Goal: Task Accomplishment & Management: Manage account settings

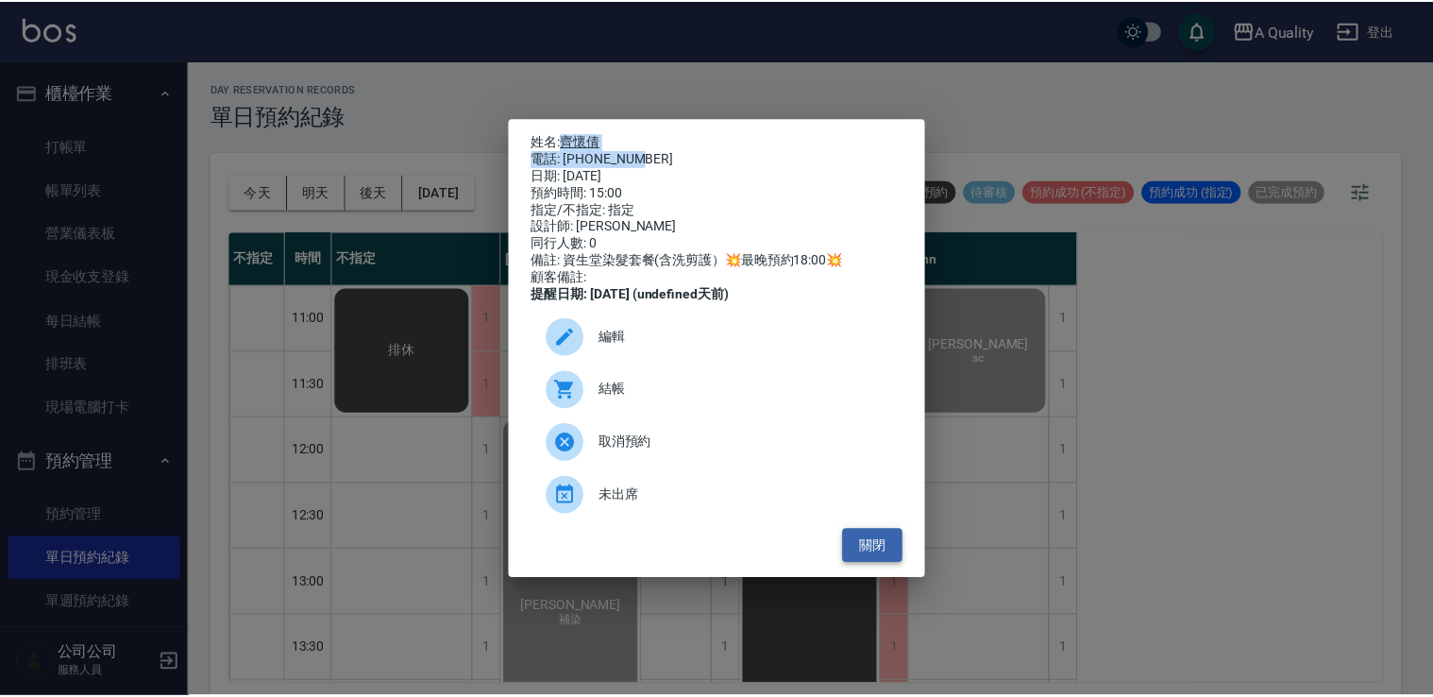
scroll to position [711, 0]
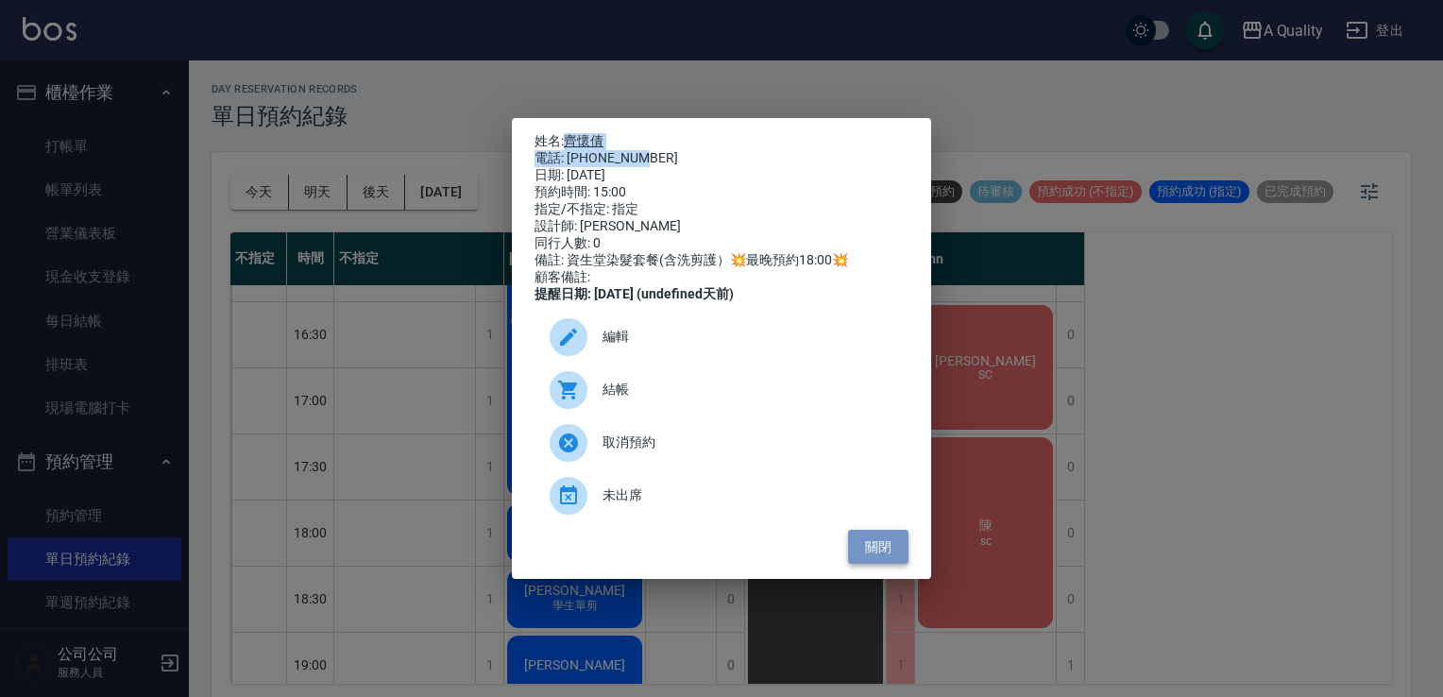
drag, startPoint x: 863, startPoint y: 552, endPoint x: 855, endPoint y: 545, distance: 10.7
click at [863, 552] on button "關閉" at bounding box center [878, 547] width 60 height 35
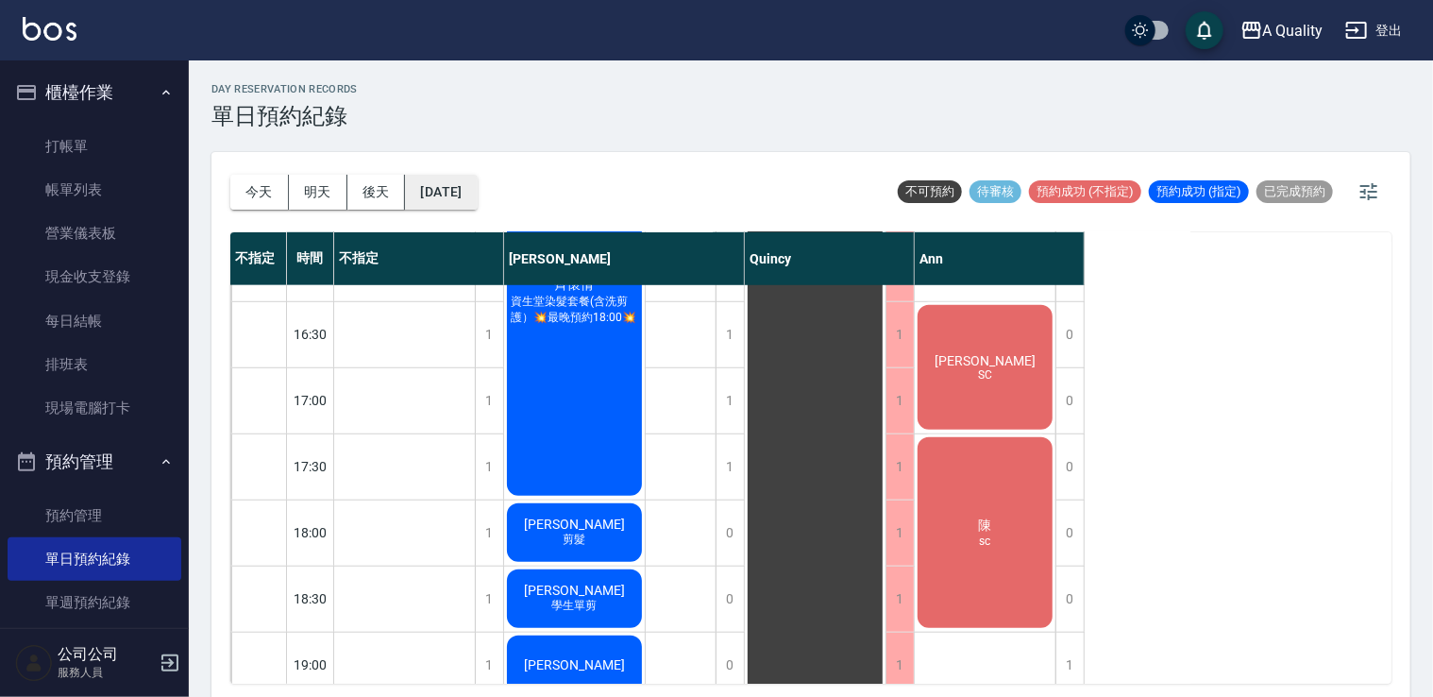
click at [477, 184] on button "[DATE]" at bounding box center [441, 192] width 72 height 35
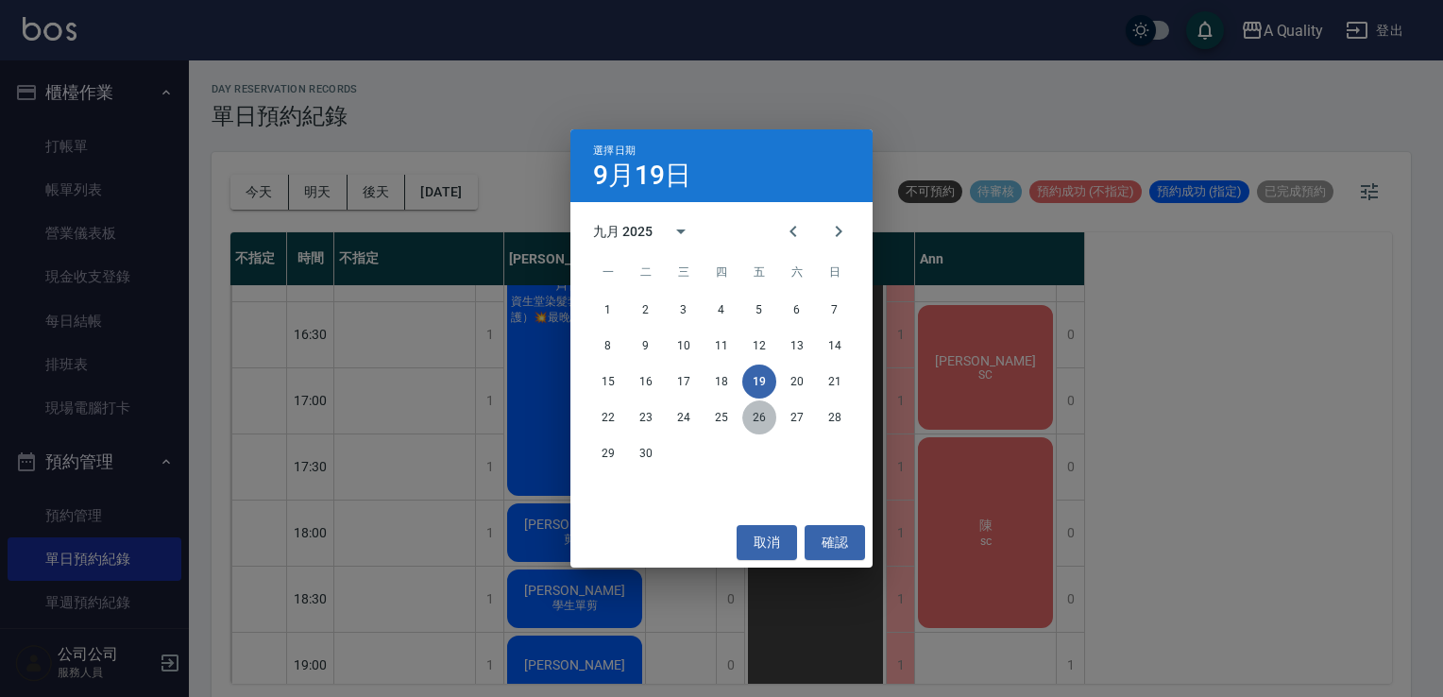
click at [766, 414] on button "26" at bounding box center [759, 417] width 34 height 34
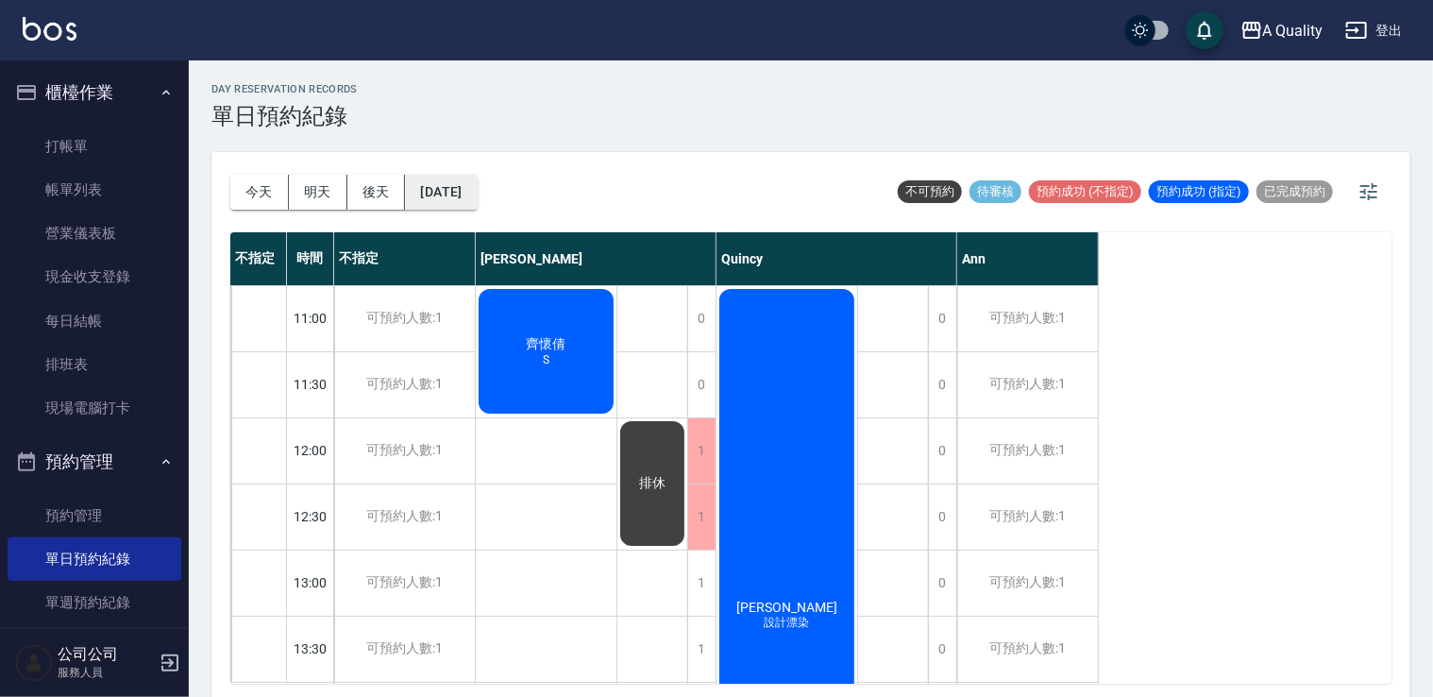
click at [461, 193] on button "2025/09/26" at bounding box center [441, 192] width 72 height 35
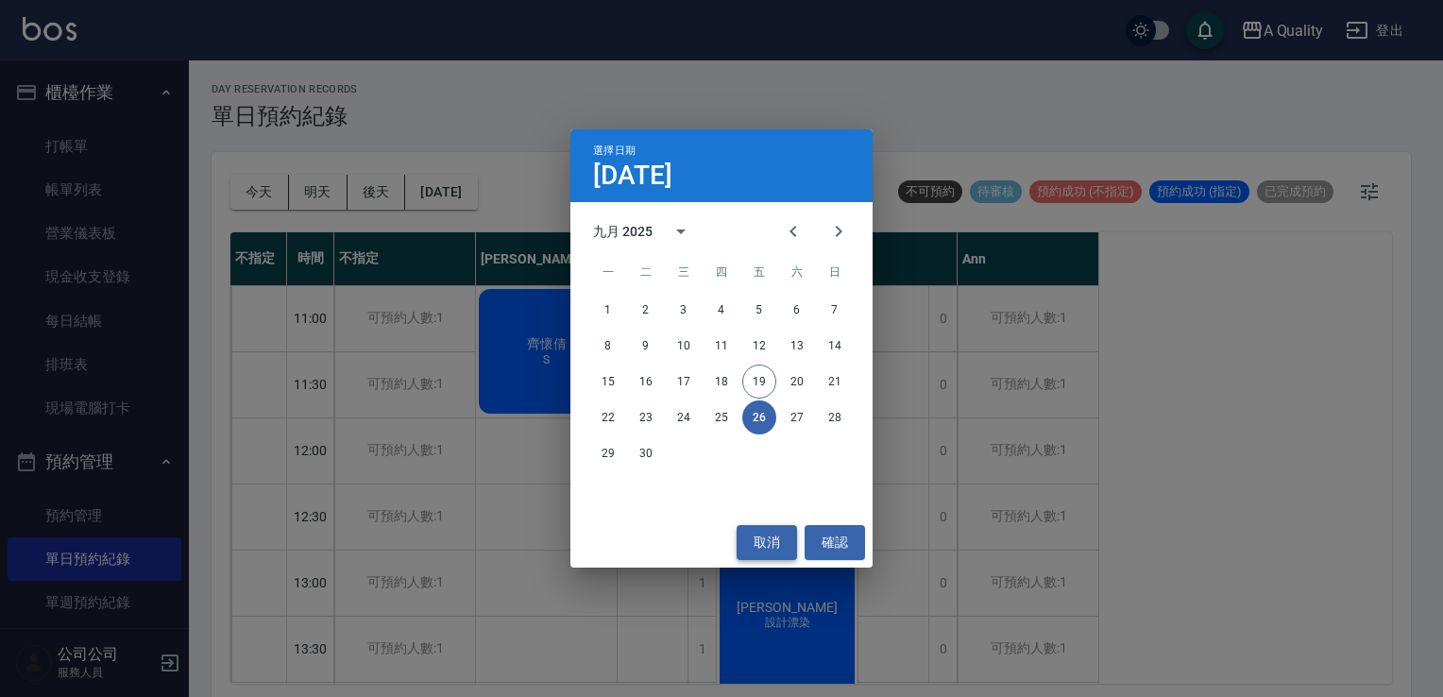
click at [775, 555] on button "取消" at bounding box center [766, 542] width 60 height 35
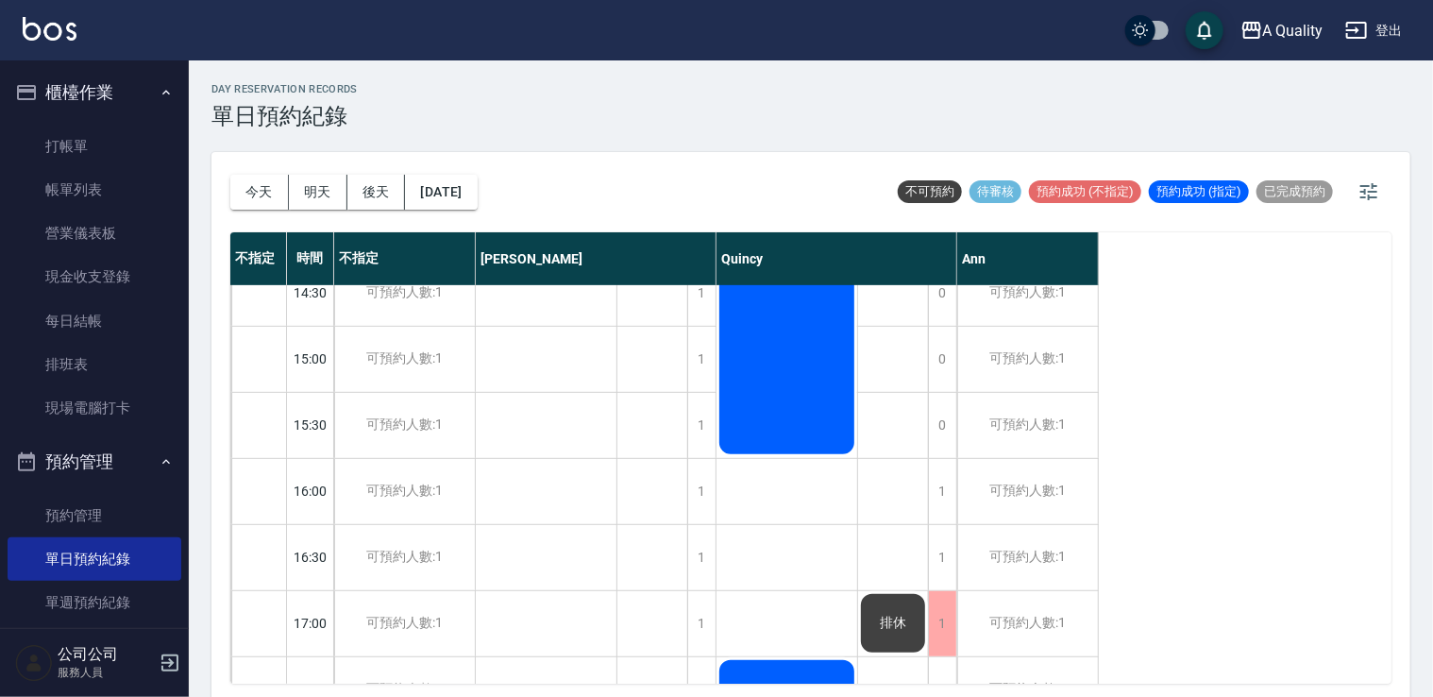
scroll to position [560, 0]
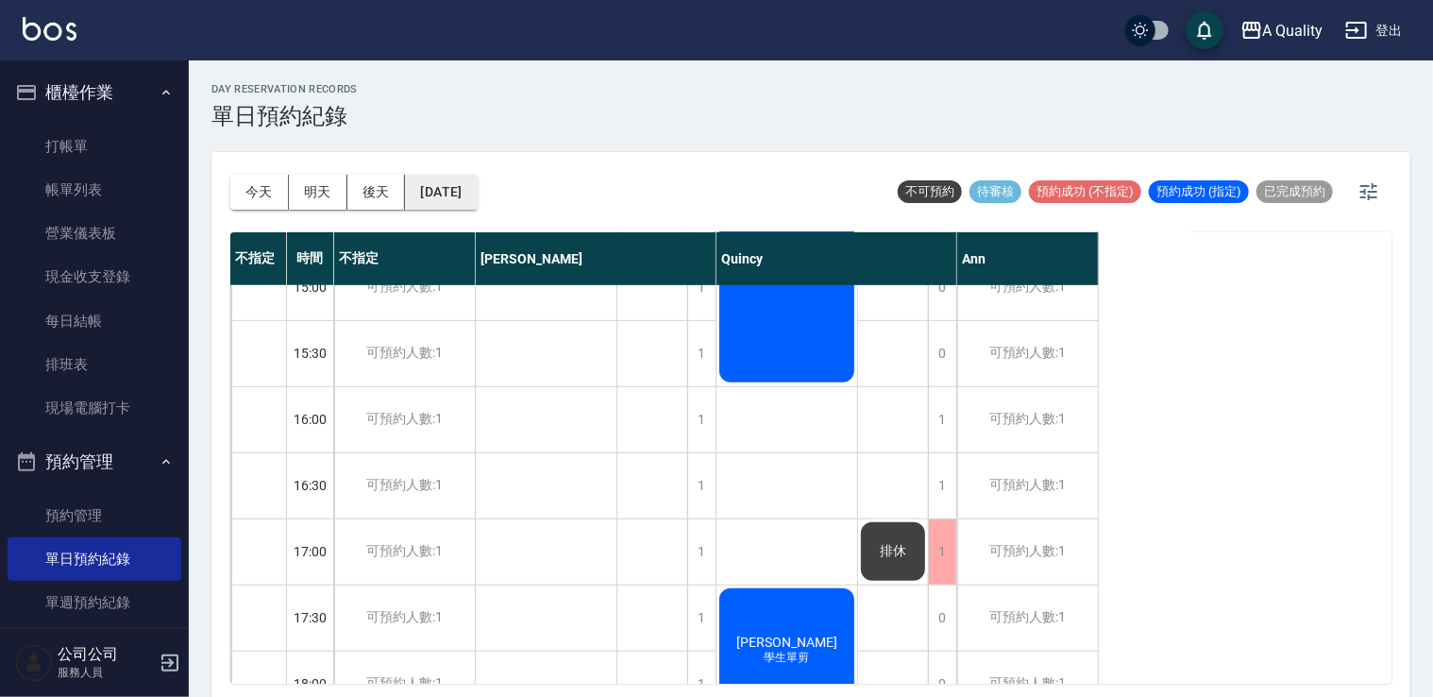
click at [471, 192] on button "2025/09/26" at bounding box center [441, 192] width 72 height 35
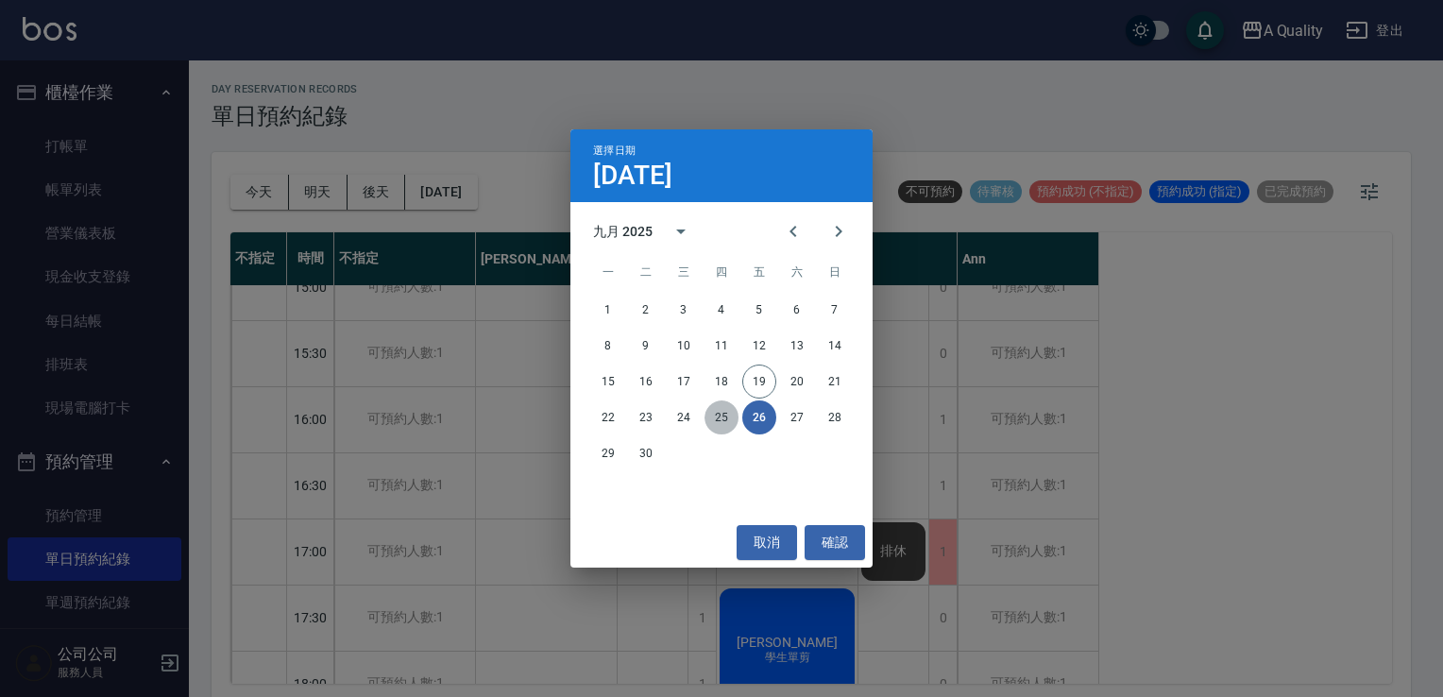
click at [729, 417] on button "25" at bounding box center [721, 417] width 34 height 34
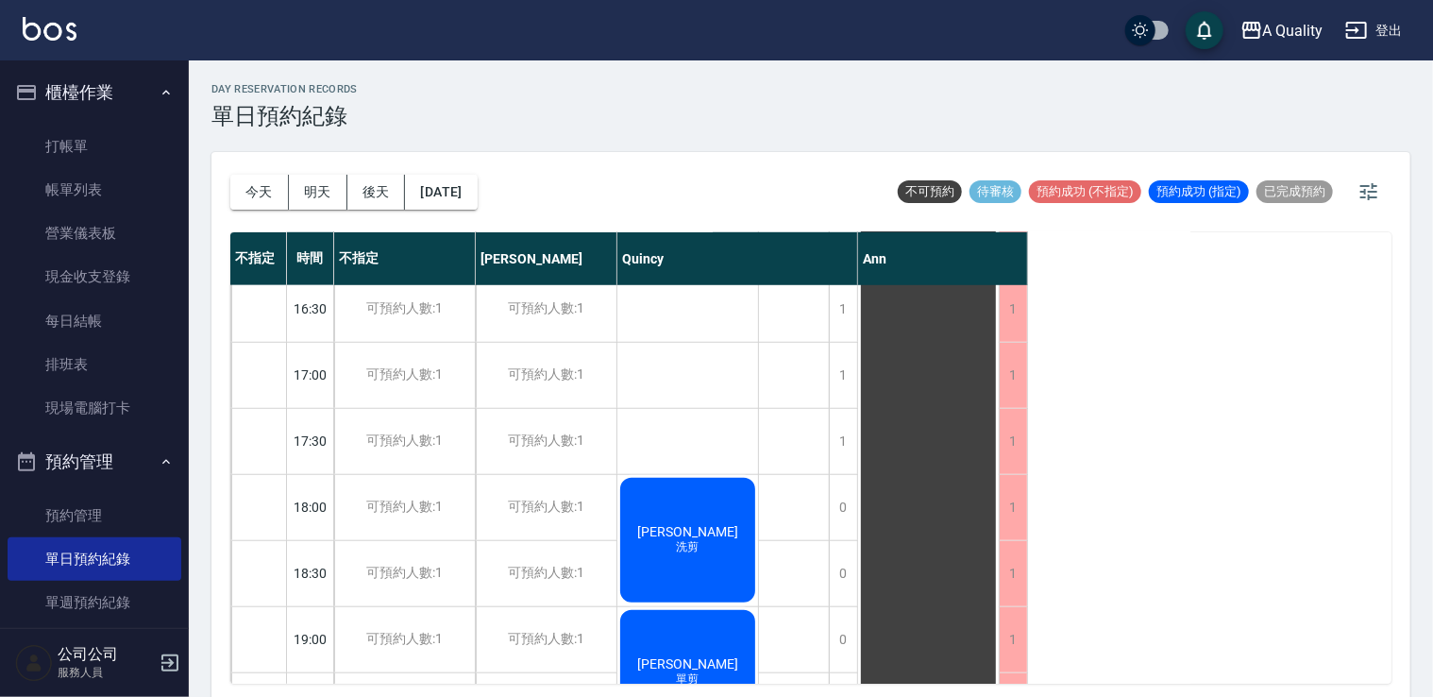
scroll to position [805, 0]
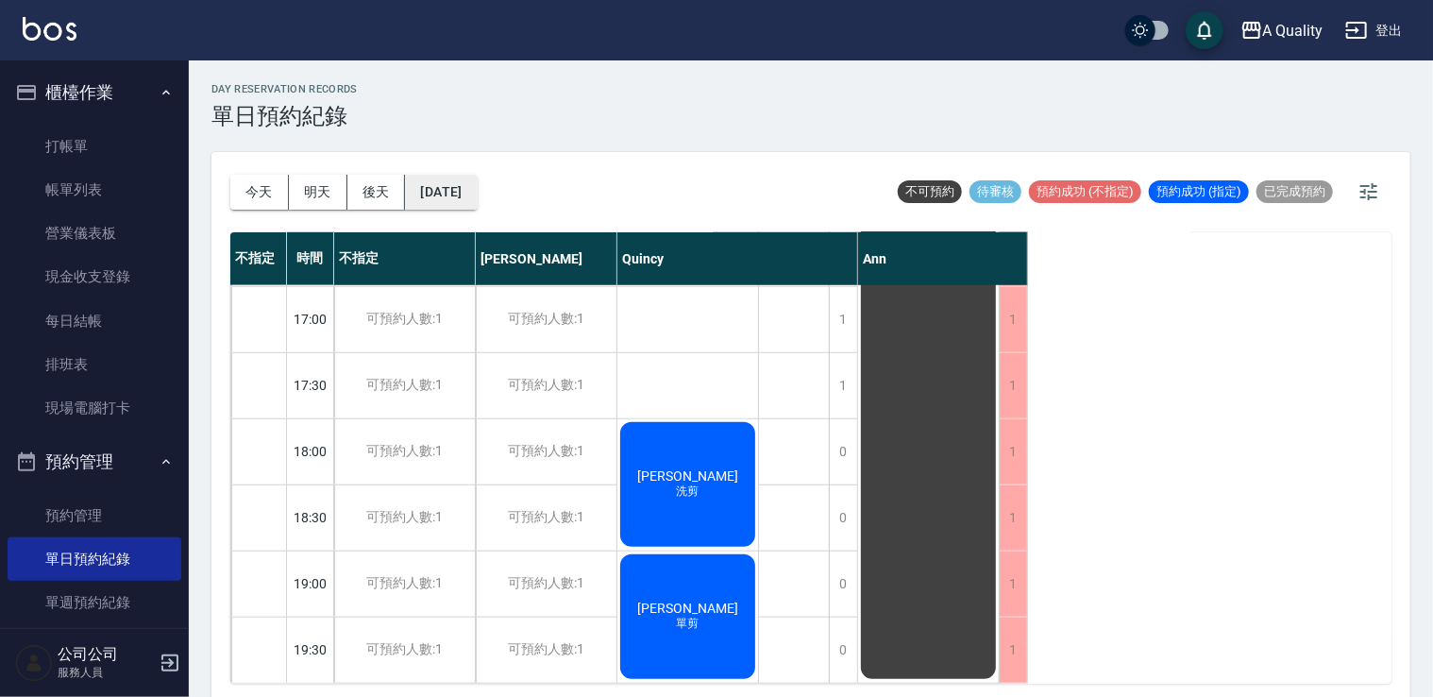
click at [459, 187] on button "2025/09/25" at bounding box center [441, 192] width 72 height 35
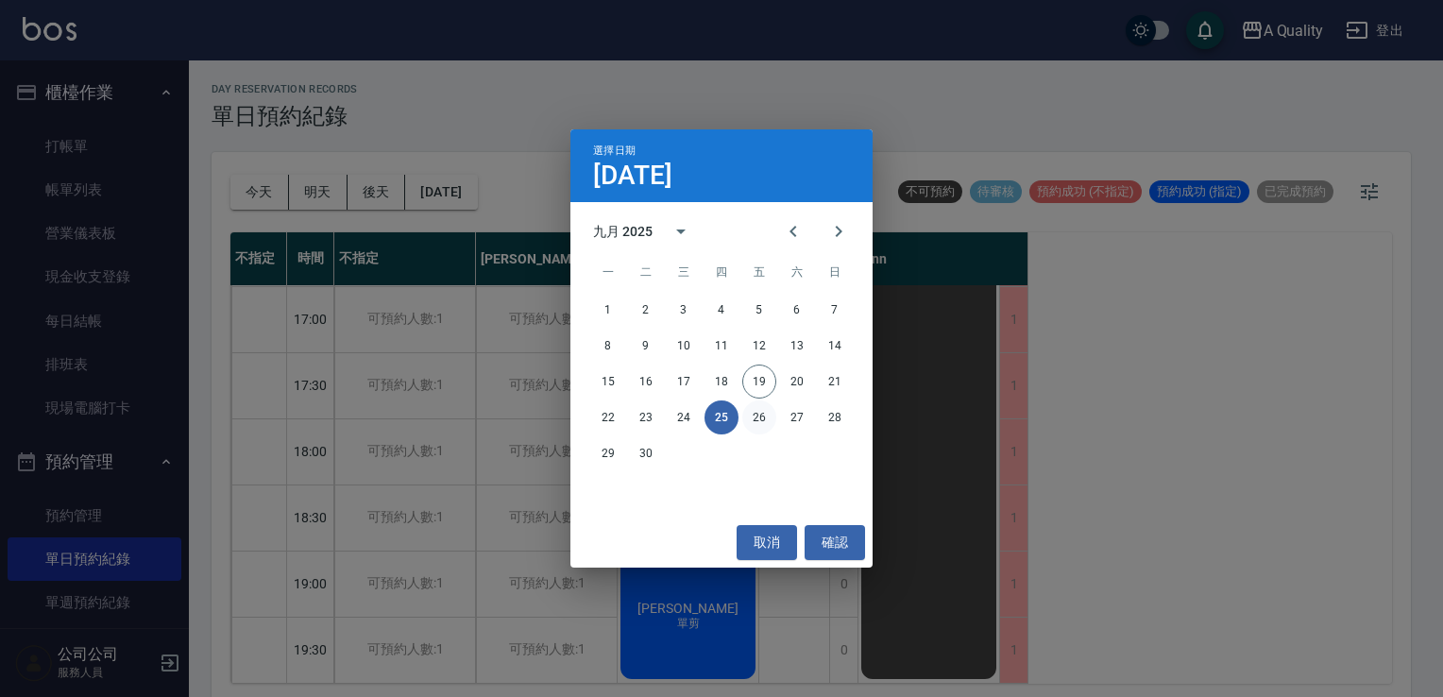
click at [753, 411] on button "26" at bounding box center [759, 417] width 34 height 34
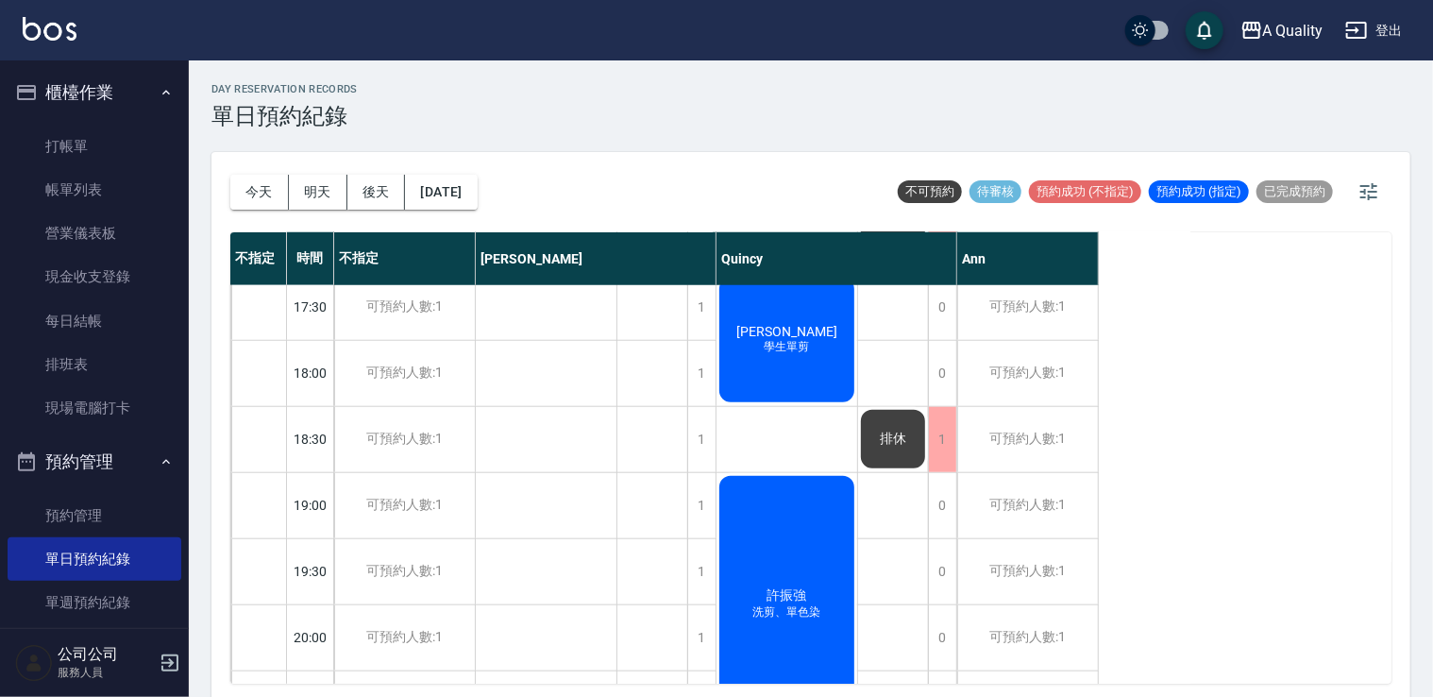
scroll to position [938, 0]
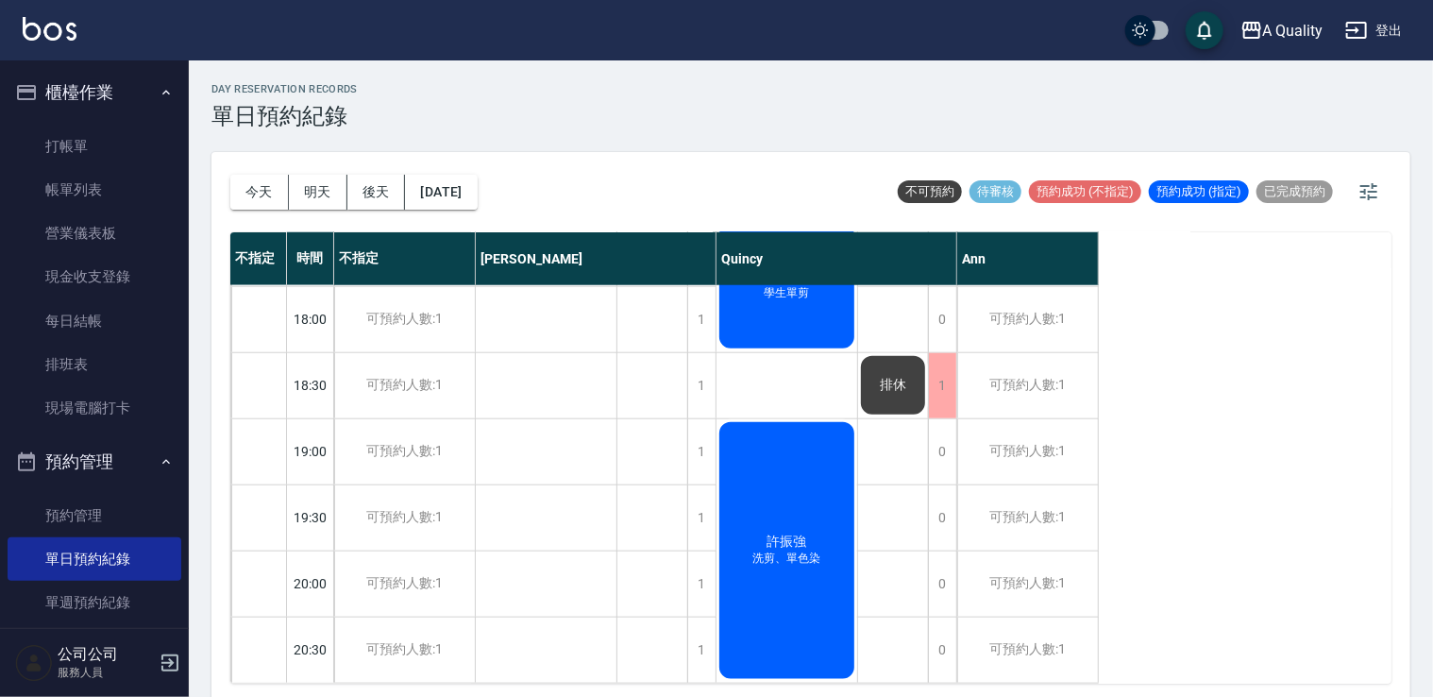
drag, startPoint x: 49, startPoint y: 183, endPoint x: 703, endPoint y: 418, distance: 695.3
click at [49, 183] on link "帳單列表" at bounding box center [95, 189] width 174 height 43
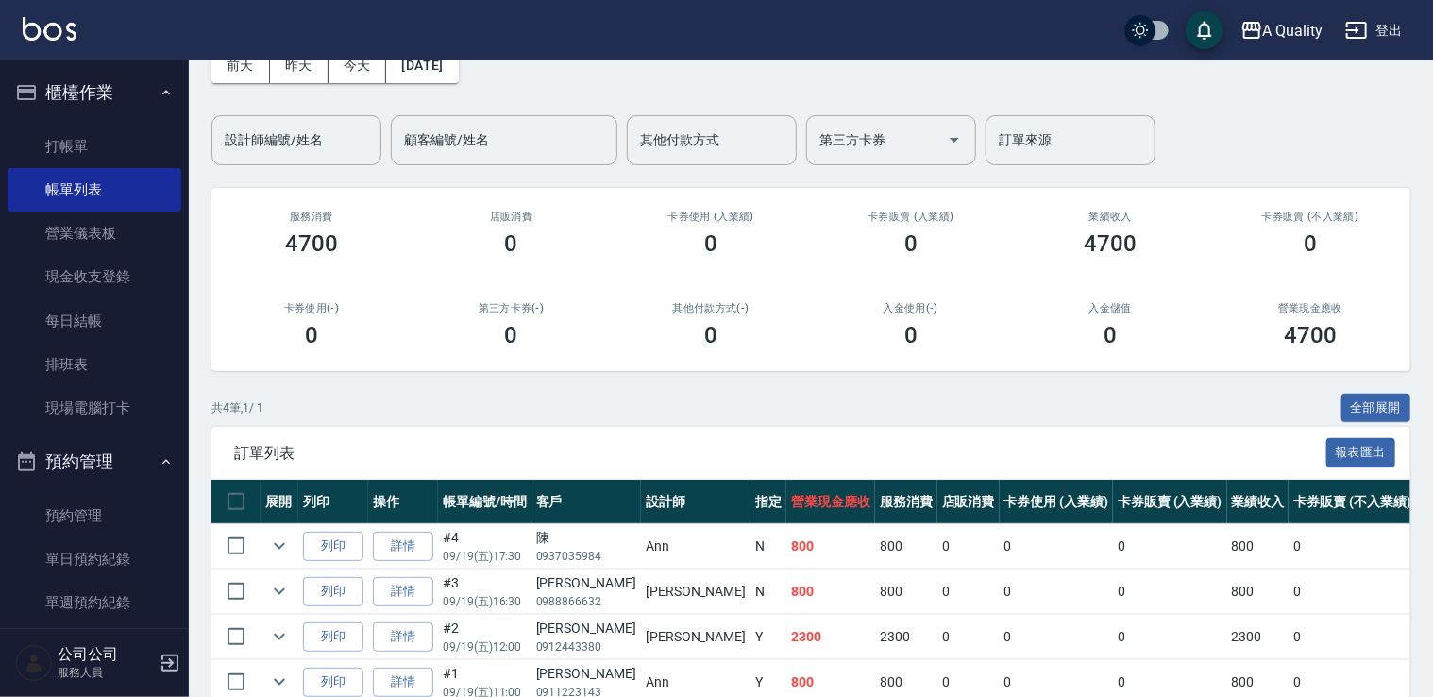
scroll to position [198, 0]
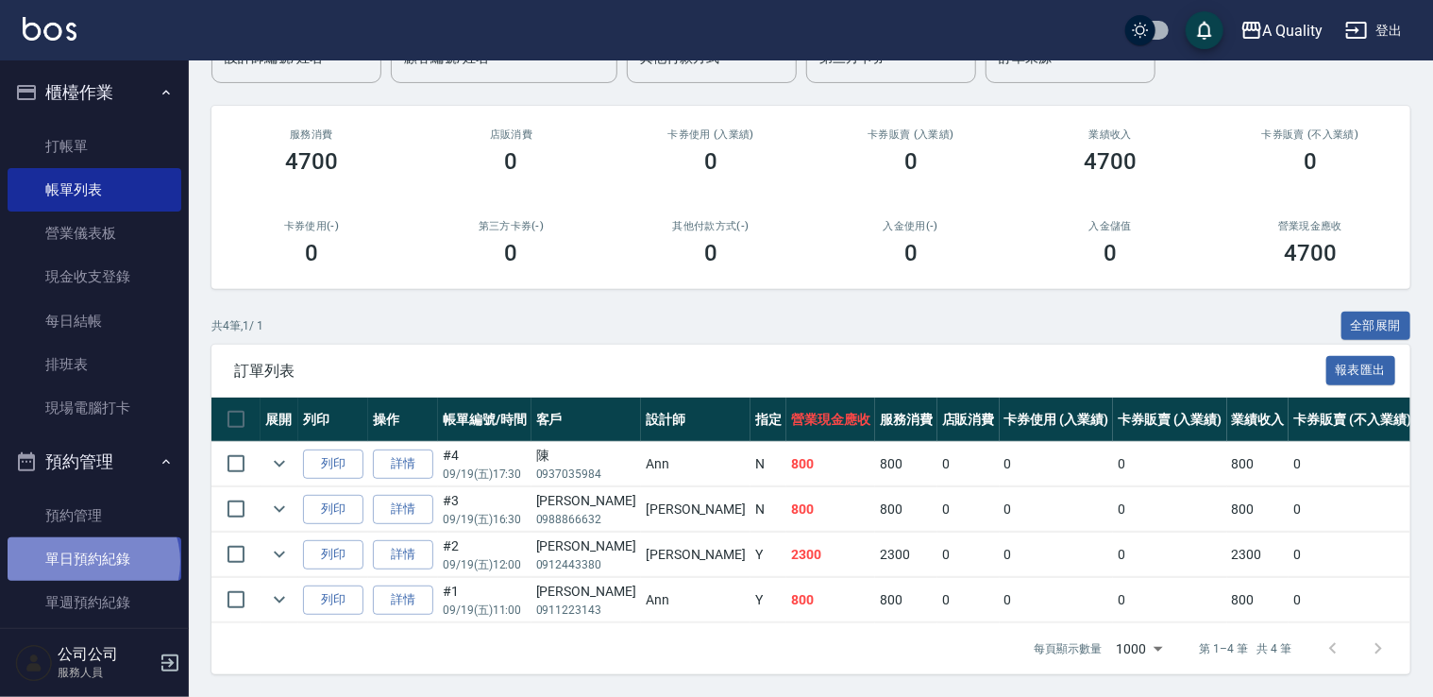
click at [92, 562] on link "單日預約紀錄" at bounding box center [95, 558] width 174 height 43
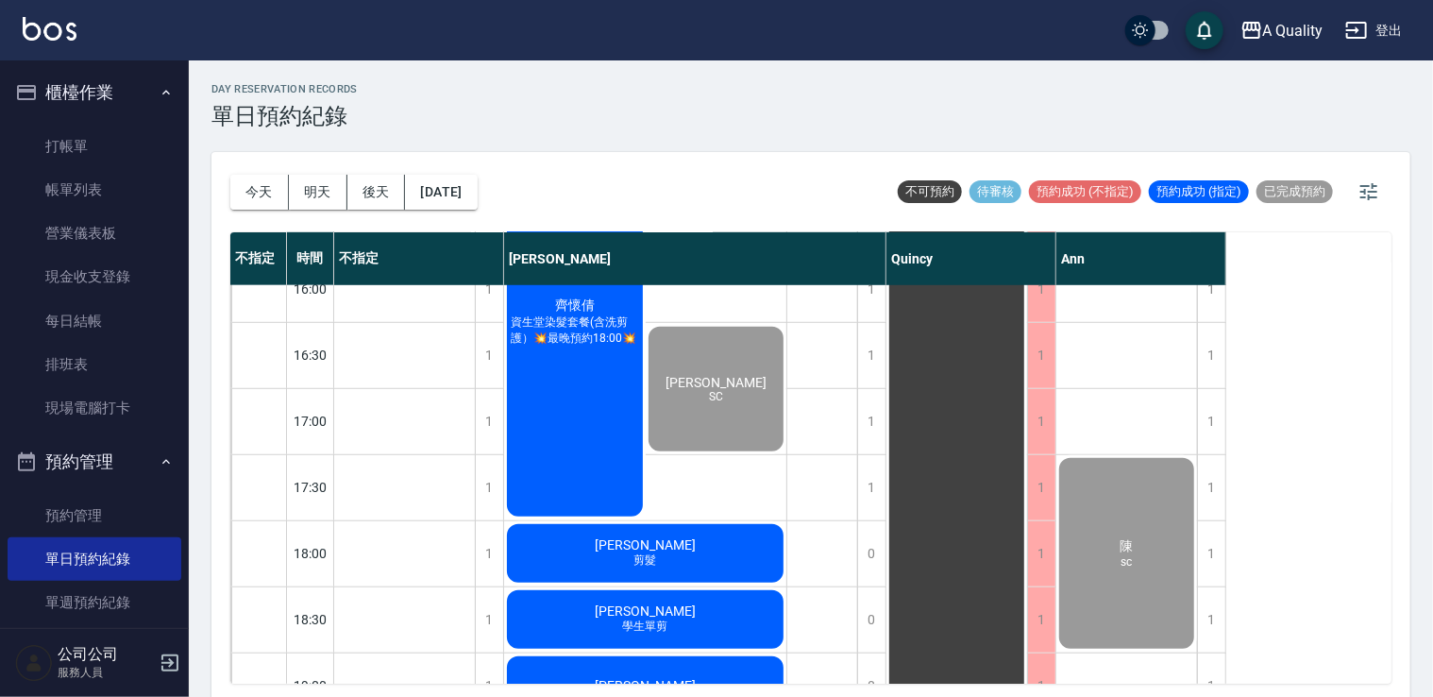
scroll to position [522, 0]
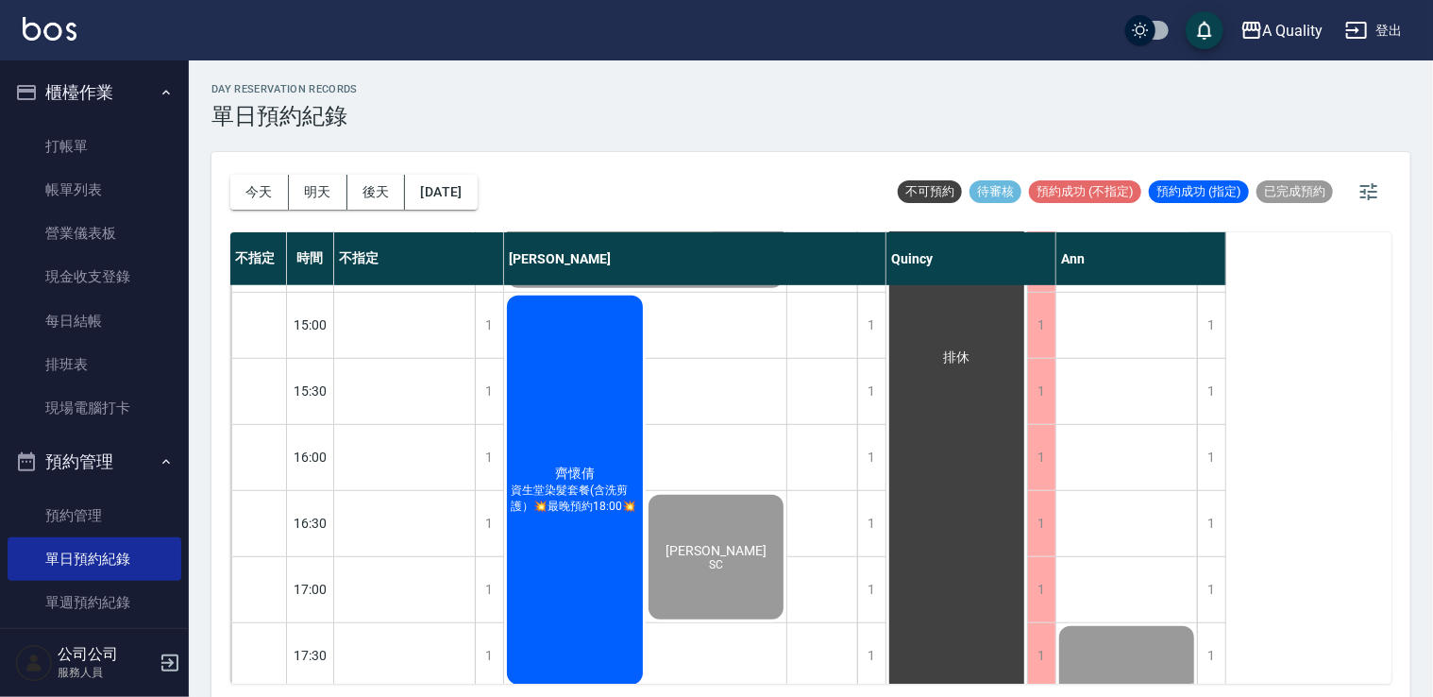
click at [616, 402] on div "齊懷倩 資生堂染髮套餐(含洗剪護）💥最晚預約18:00💥" at bounding box center [575, 490] width 142 height 395
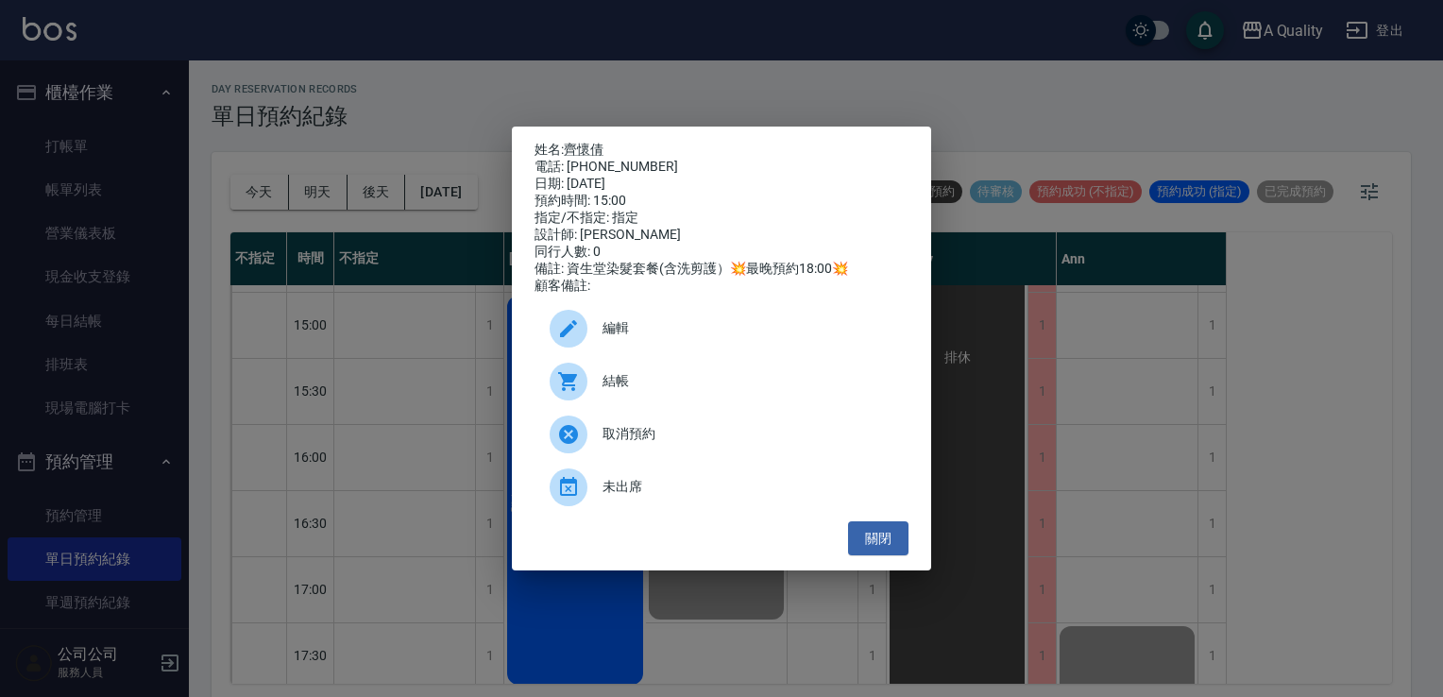
click at [616, 404] on div "結帳" at bounding box center [721, 381] width 374 height 53
click at [872, 538] on button "關閉" at bounding box center [878, 538] width 60 height 35
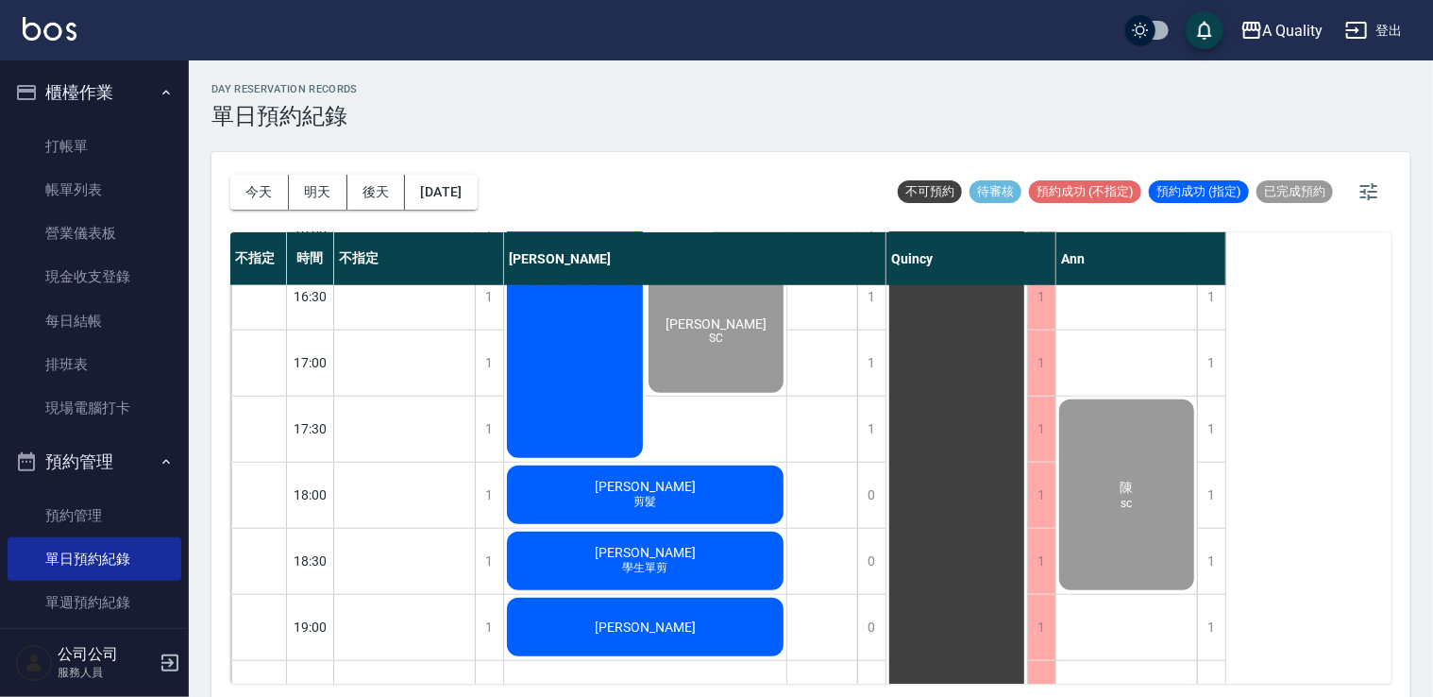
scroll to position [805, 0]
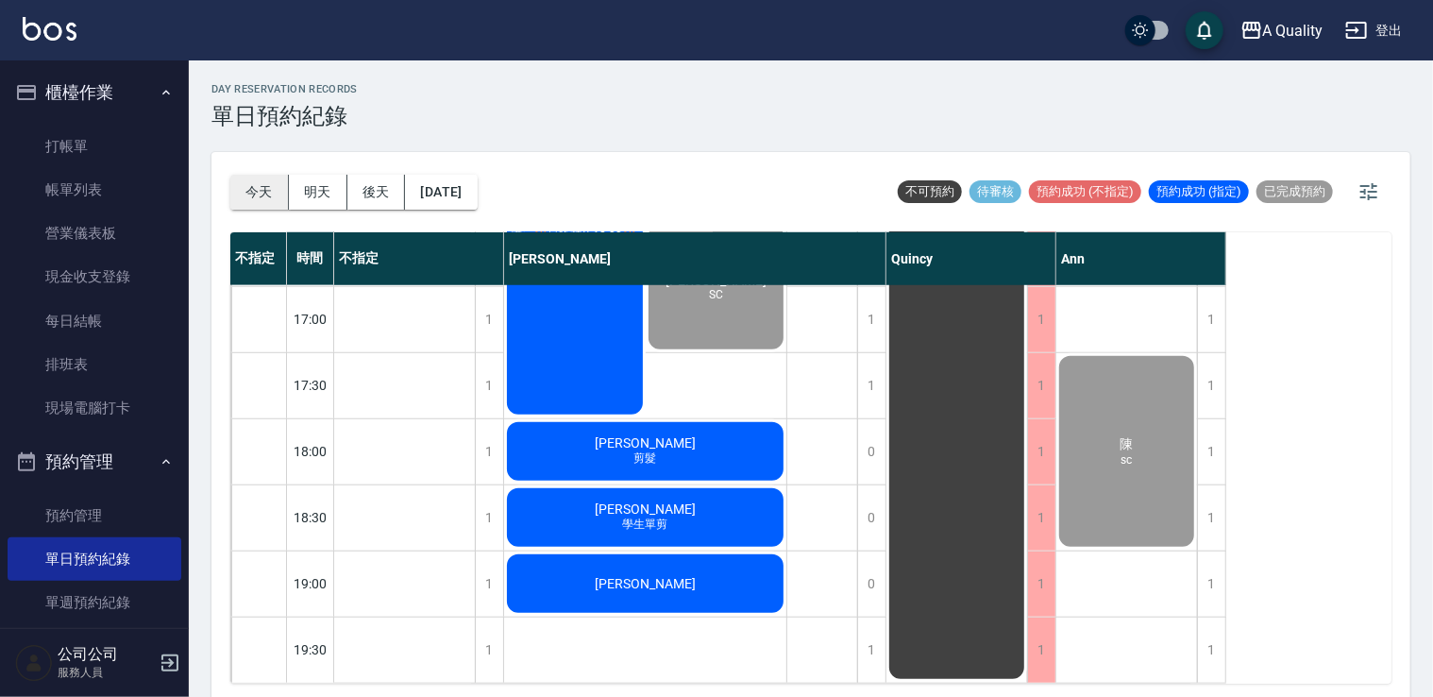
click at [257, 190] on button "今天" at bounding box center [259, 192] width 59 height 35
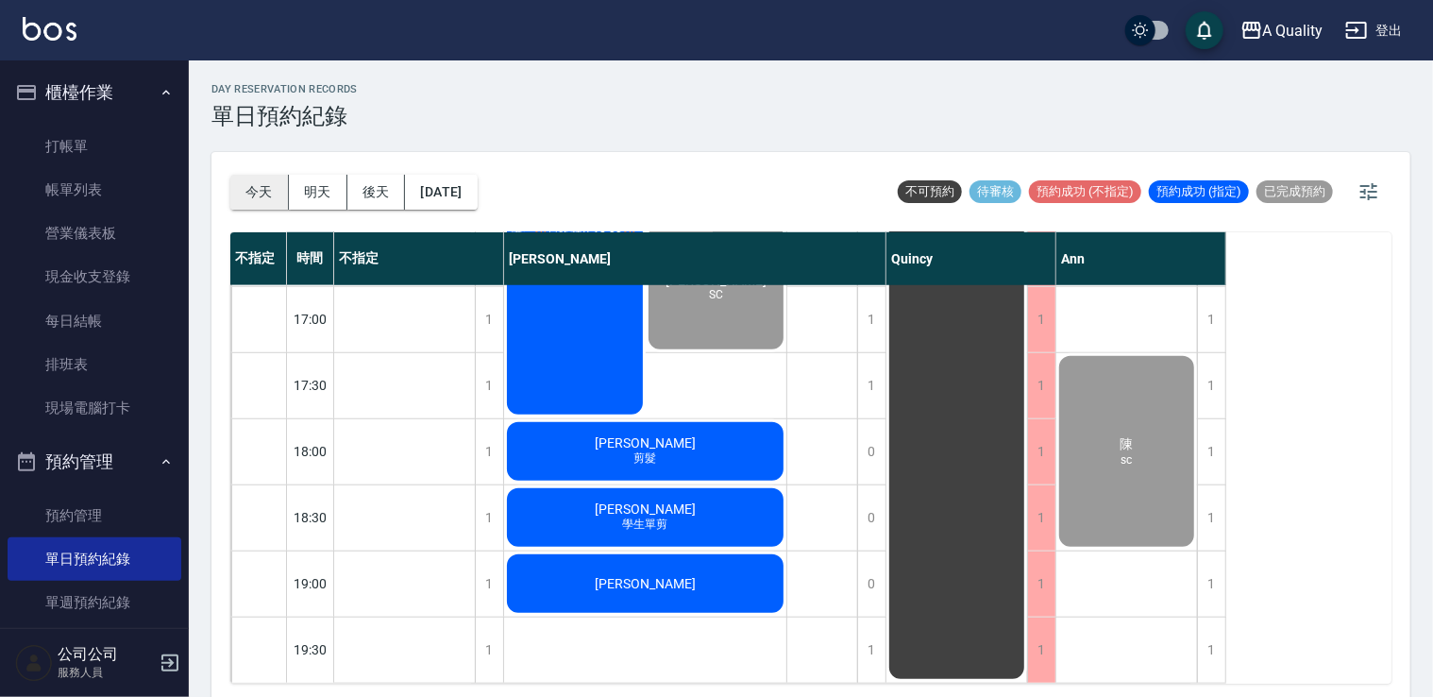
click at [257, 190] on button "今天" at bounding box center [259, 192] width 59 height 35
click at [1123, 394] on div "陳 sc" at bounding box center [1127, 451] width 141 height 196
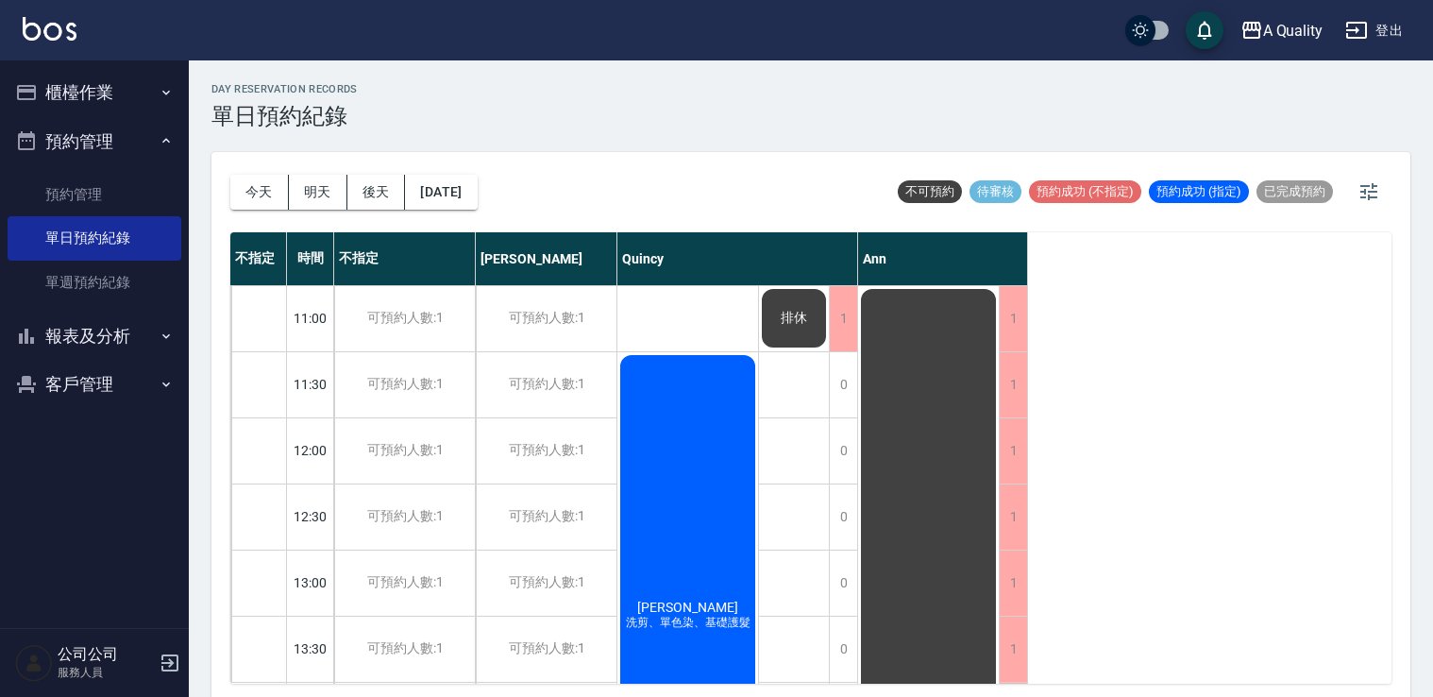
scroll to position [5, 0]
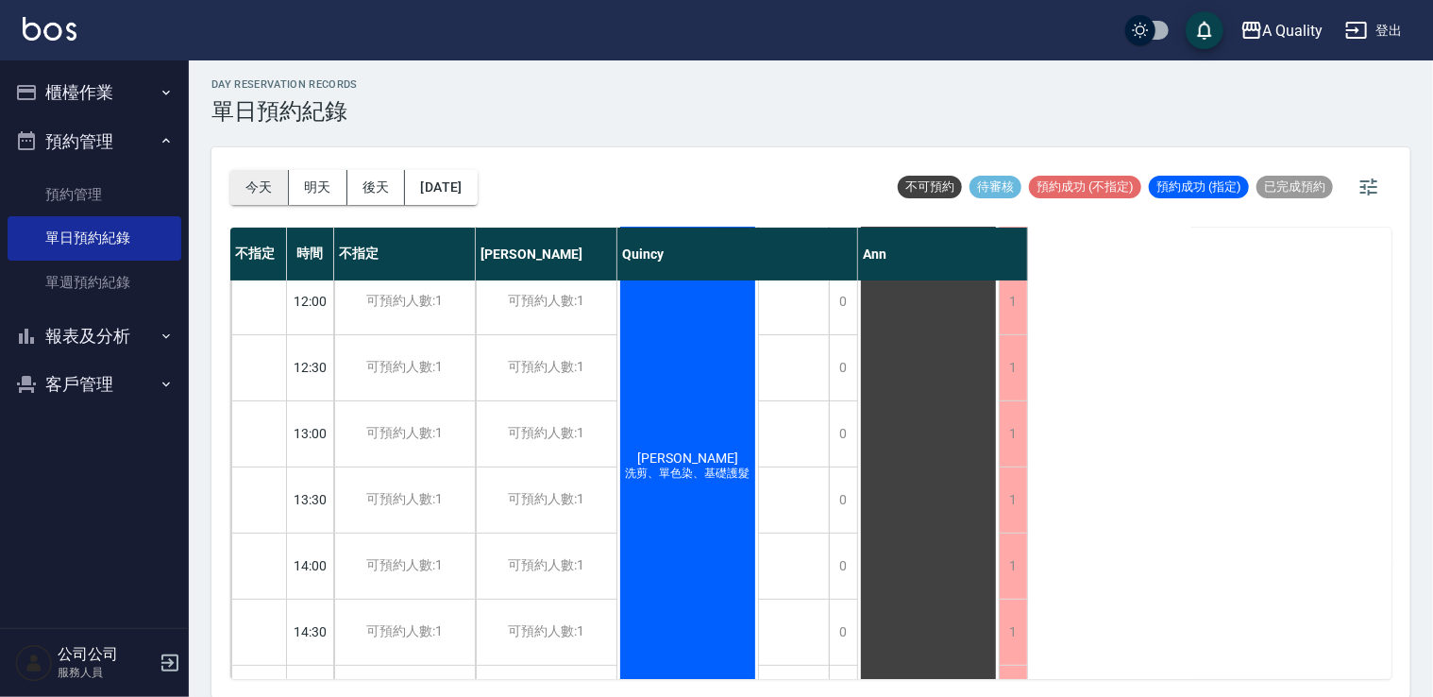
click at [251, 183] on button "今天" at bounding box center [259, 187] width 59 height 35
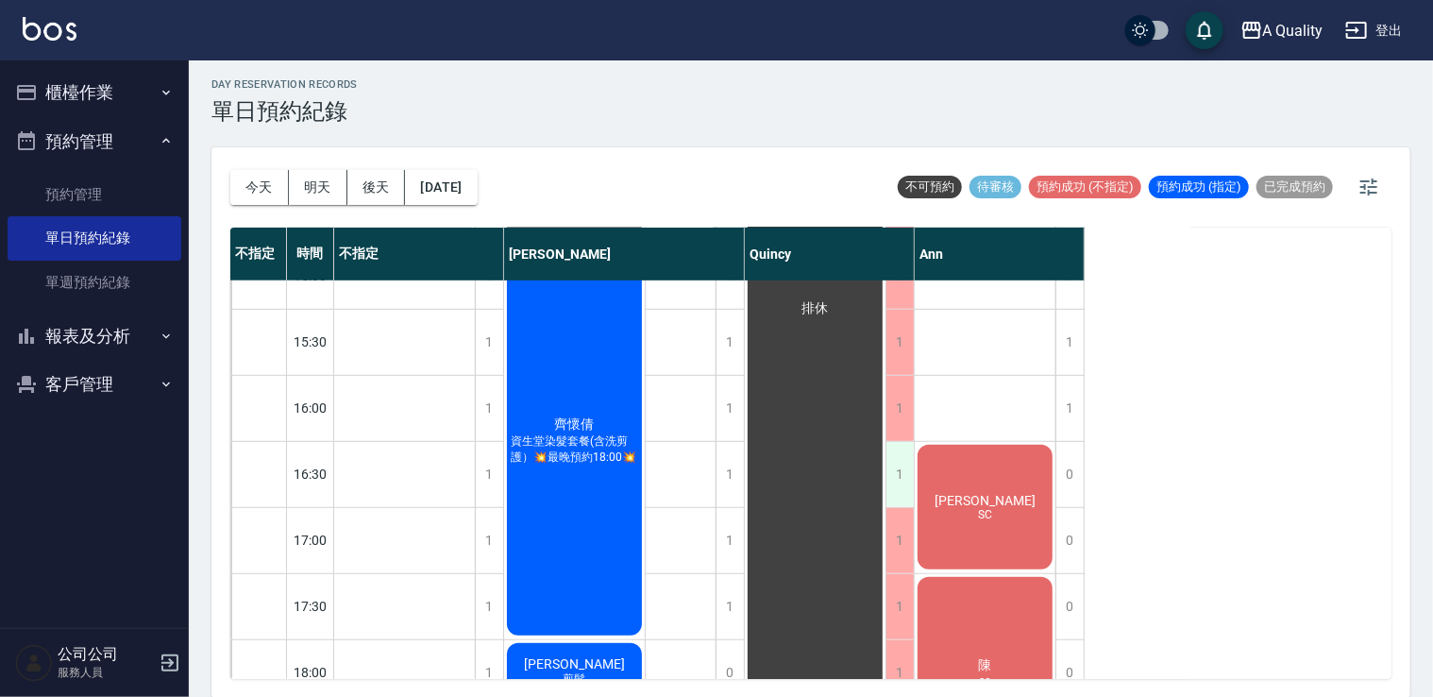
scroll to position [567, 0]
click at [993, 508] on span "SC" at bounding box center [985, 514] width 22 height 13
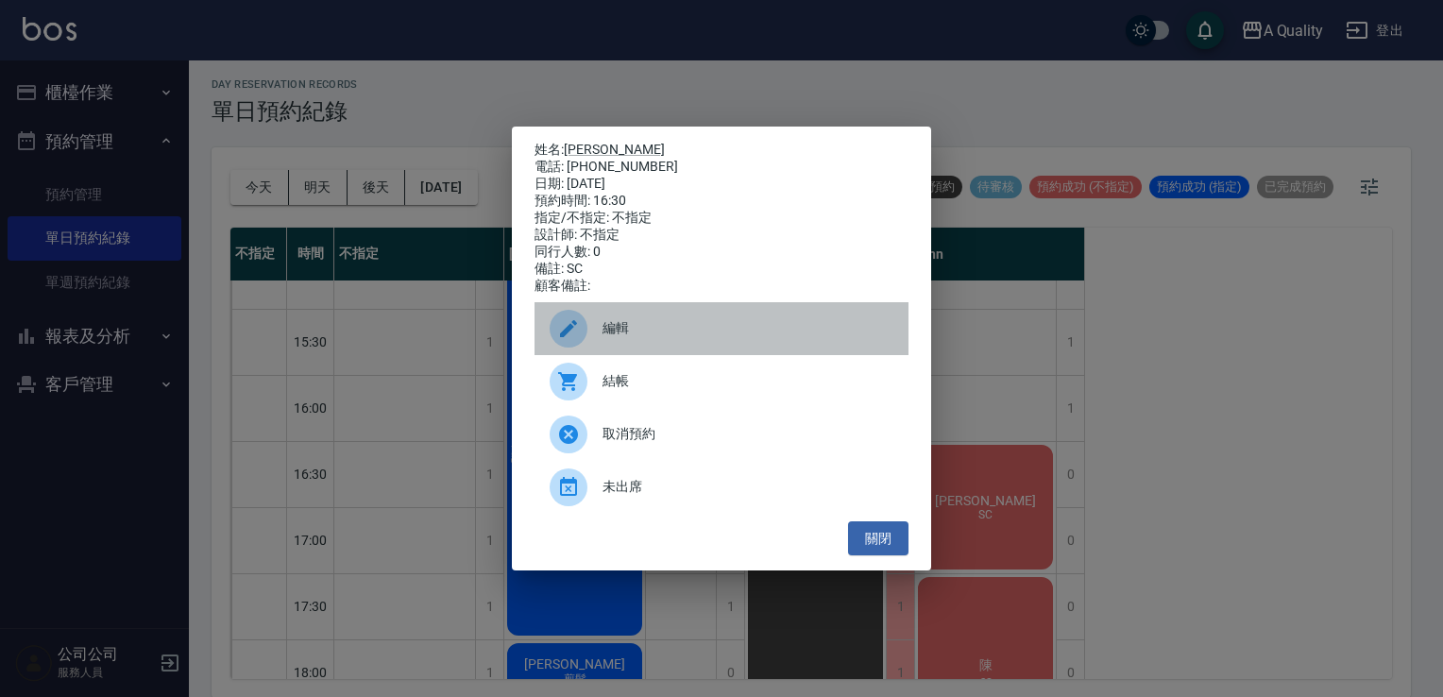
click at [676, 338] on span "編輯" at bounding box center [747, 328] width 291 height 20
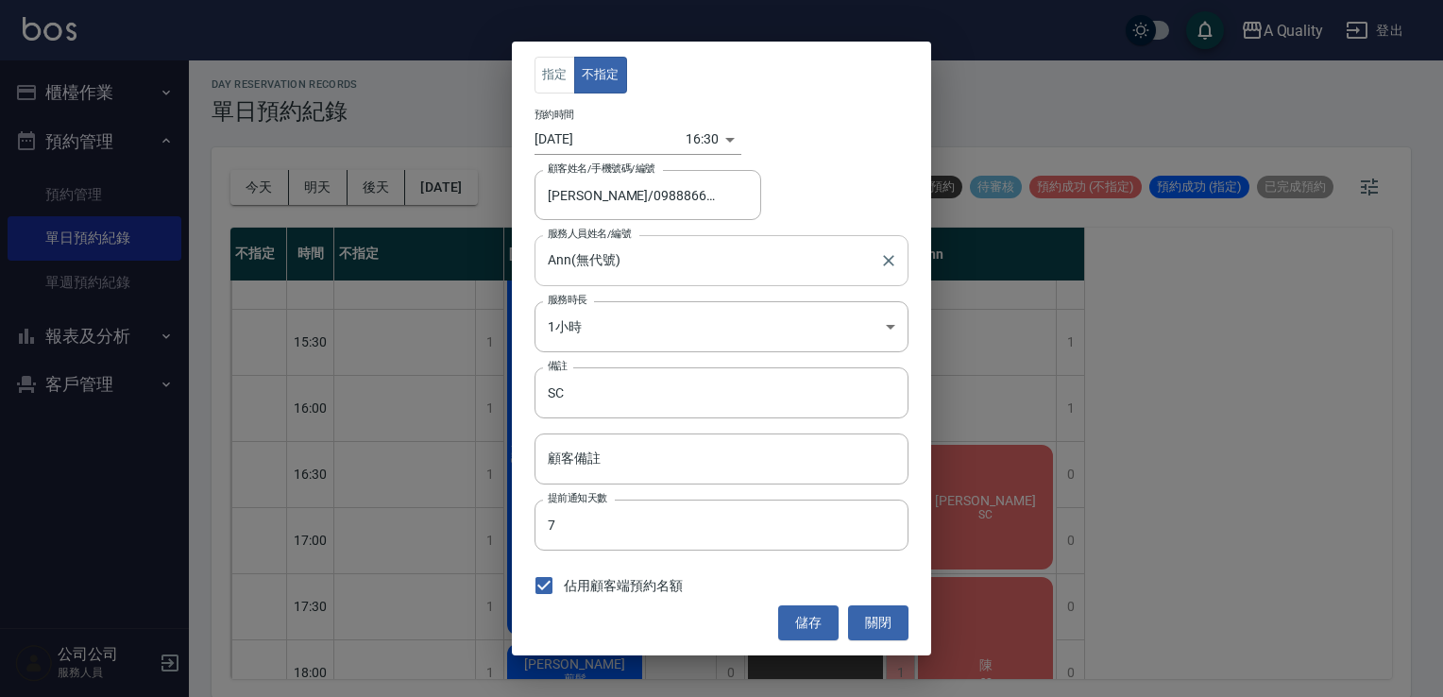
click at [634, 253] on input "Ann(無代號)" at bounding box center [707, 260] width 329 height 33
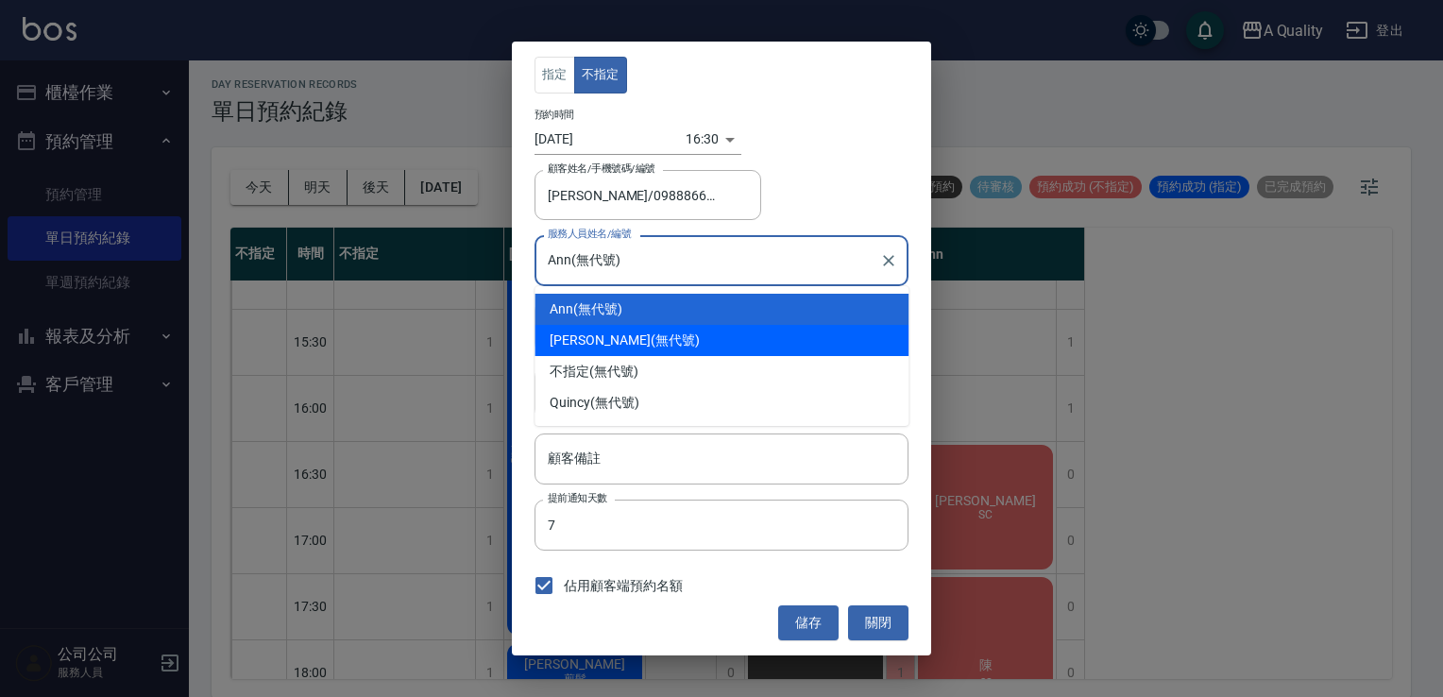
drag, startPoint x: 577, startPoint y: 346, endPoint x: 789, endPoint y: 448, distance: 235.6
click at [582, 348] on span "[PERSON_NAME]" at bounding box center [600, 340] width 100 height 20
type input "[PERSON_NAME](無代號)"
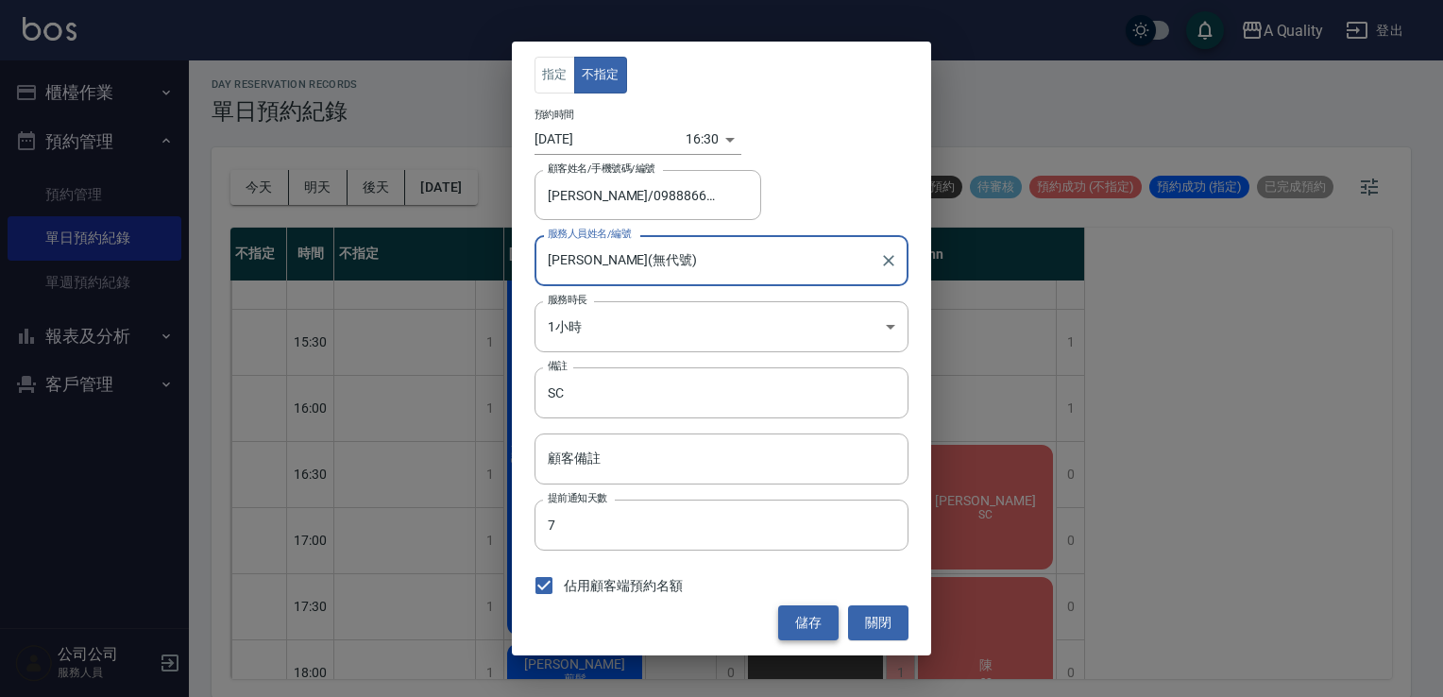
click at [789, 619] on button "儲存" at bounding box center [808, 622] width 60 height 35
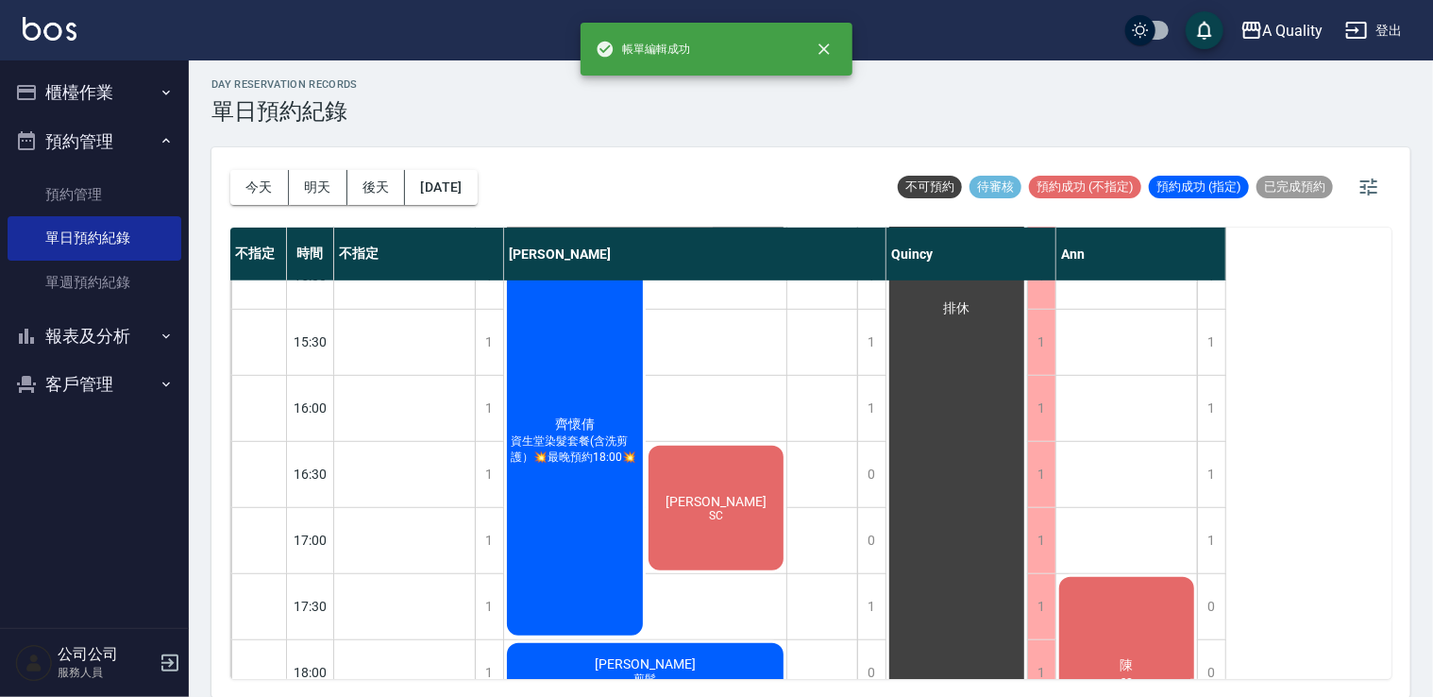
click at [718, 506] on span "[PERSON_NAME]" at bounding box center [716, 501] width 109 height 15
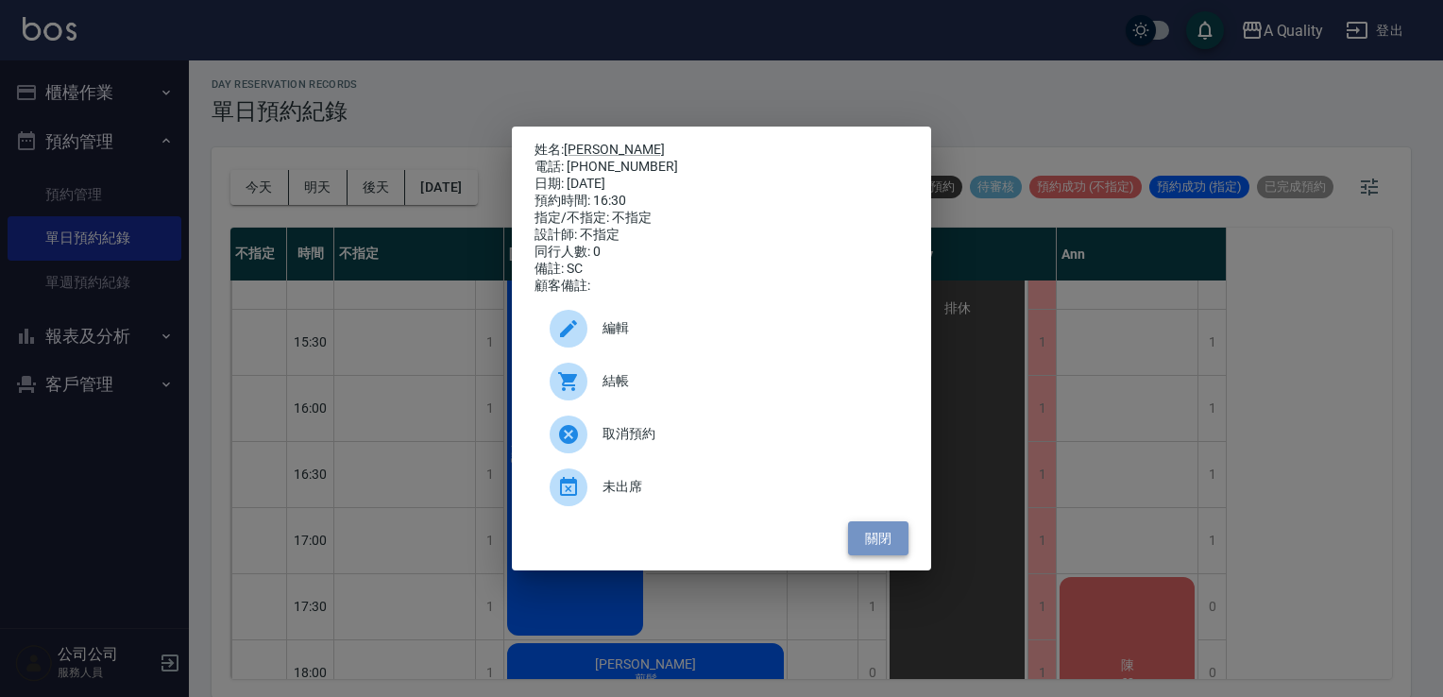
click at [894, 556] on button "關閉" at bounding box center [878, 538] width 60 height 35
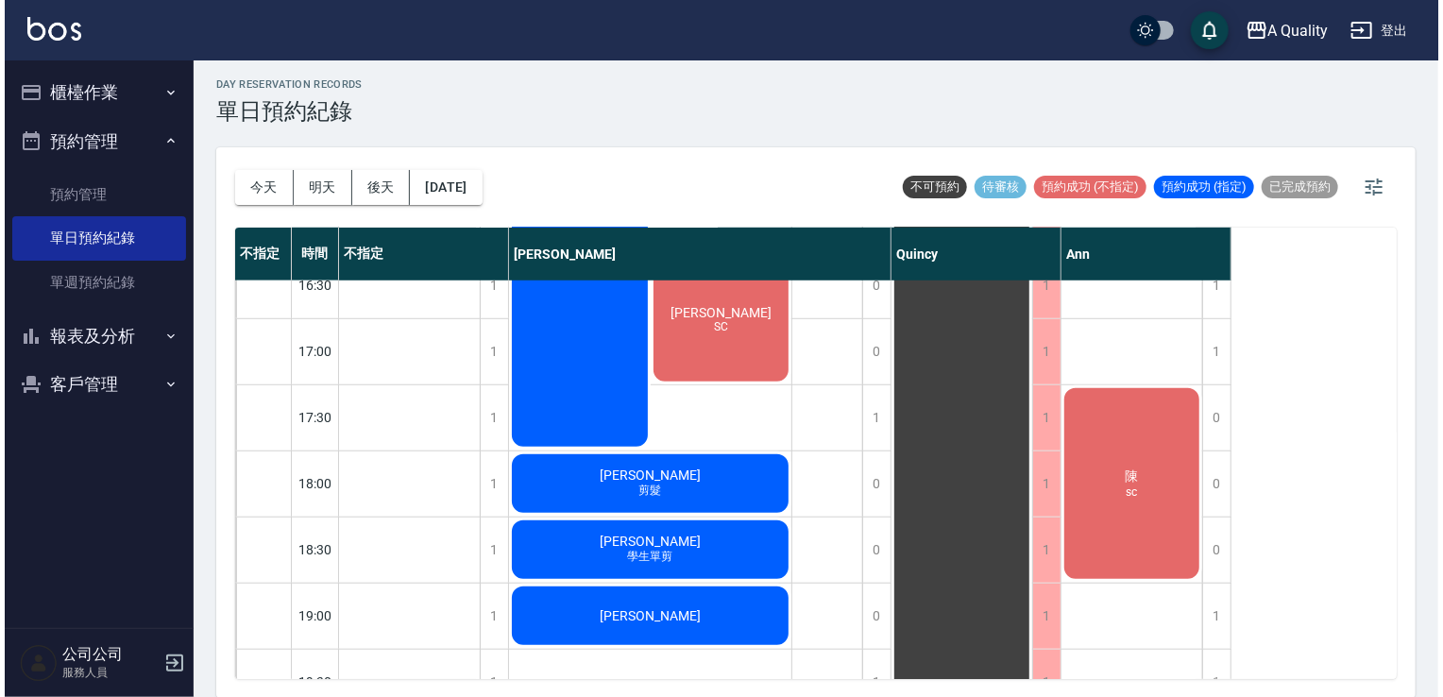
scroll to position [661, 0]
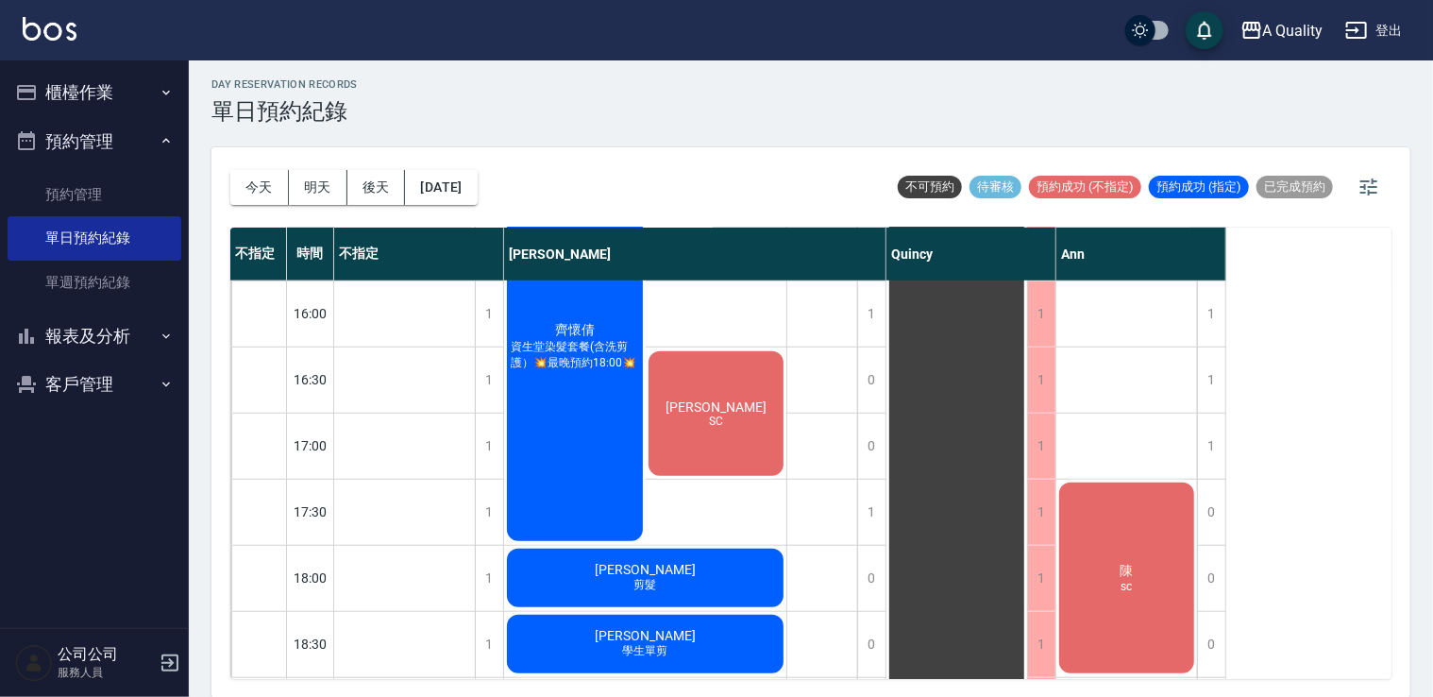
click at [737, 440] on div "黃怡綾 SC" at bounding box center [717, 413] width 142 height 130
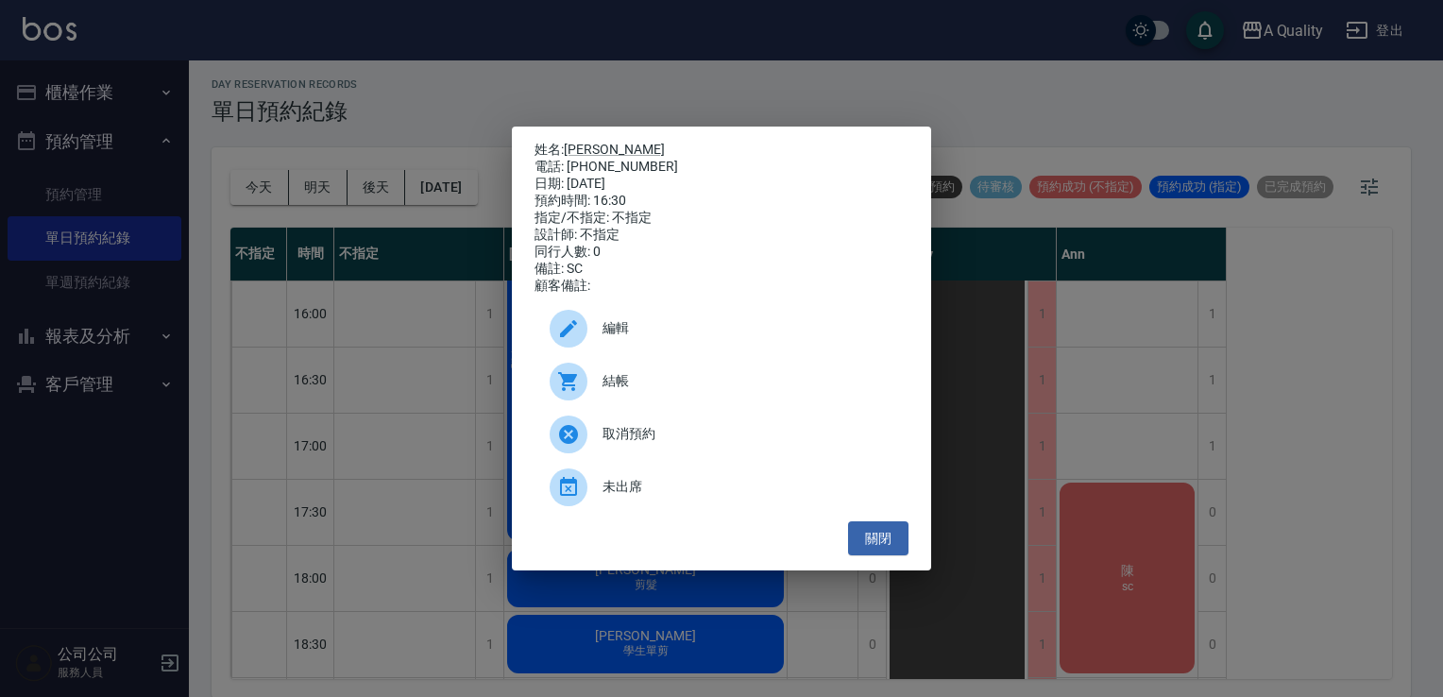
click at [653, 383] on span "結帳" at bounding box center [747, 381] width 291 height 20
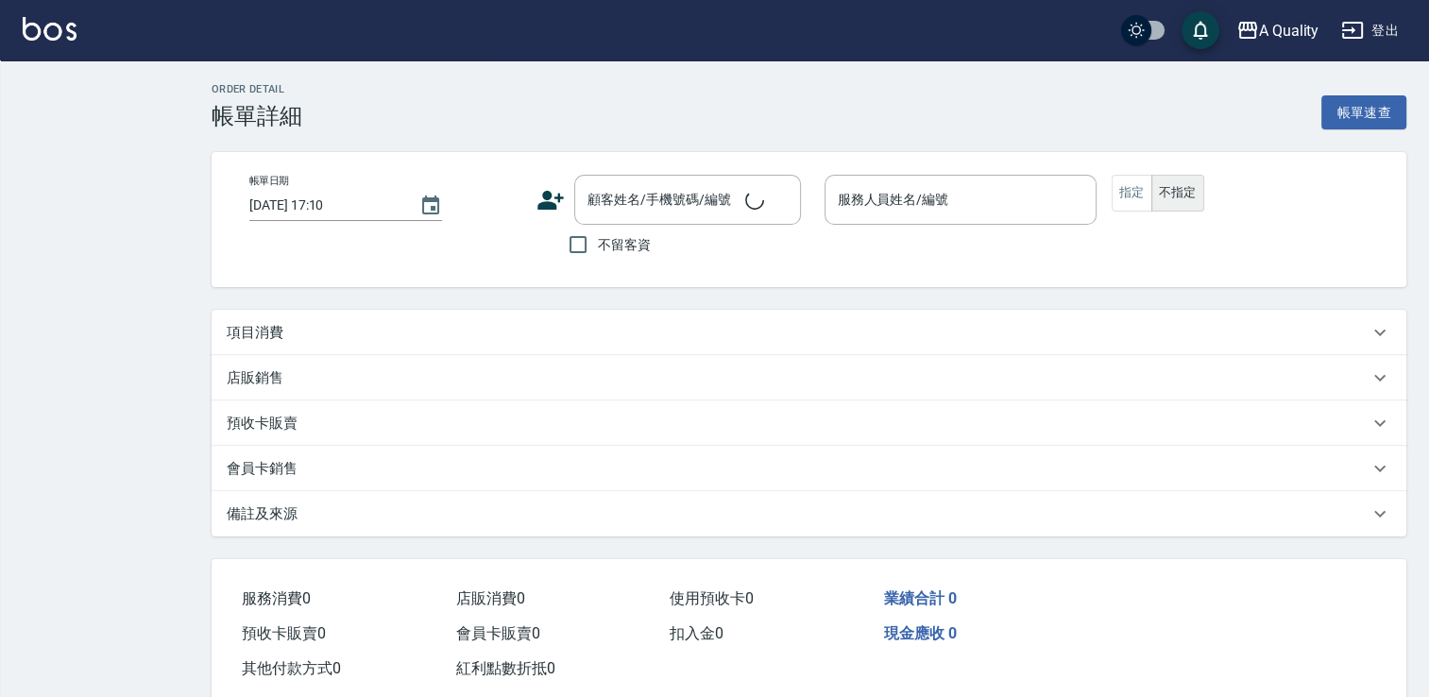
type input "[DATE] 16:30"
type input "[PERSON_NAME](無代號)"
type input "SC"
click at [372, 351] on div "項目消費" at bounding box center [808, 332] width 1194 height 45
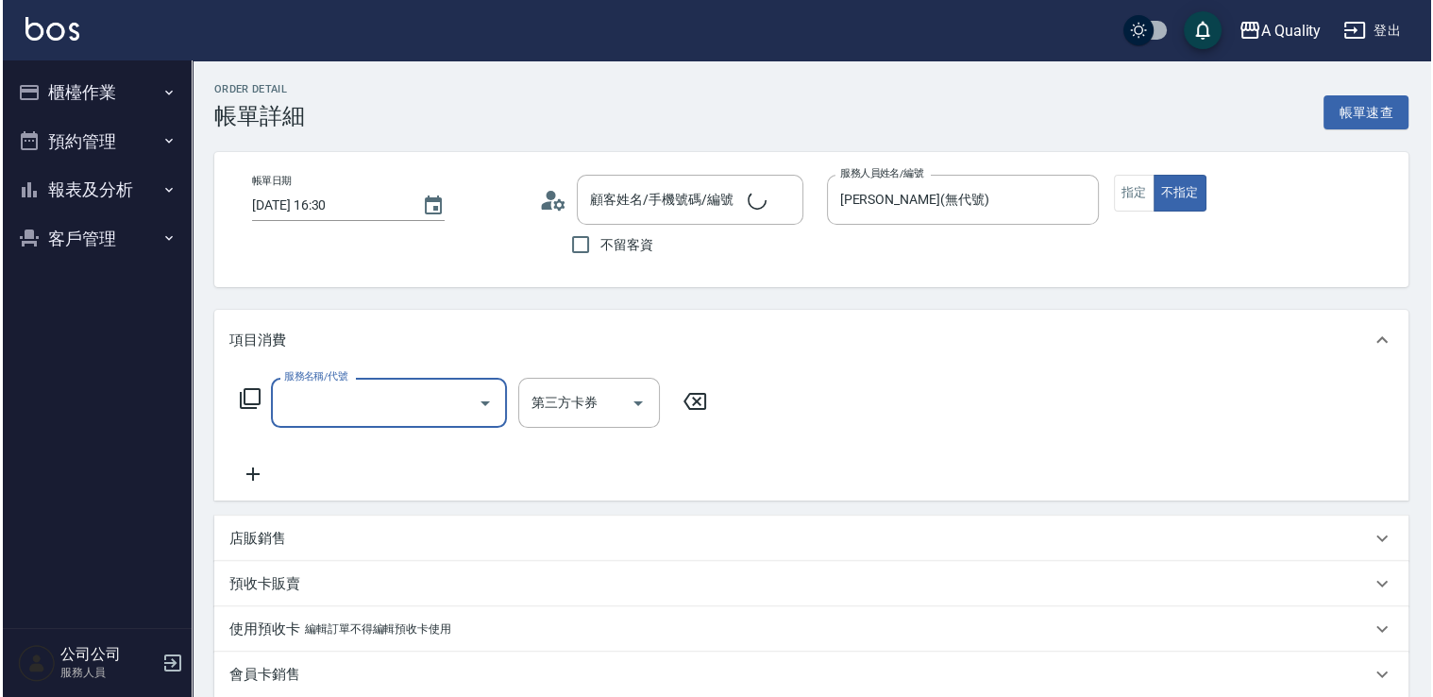
scroll to position [32, 0]
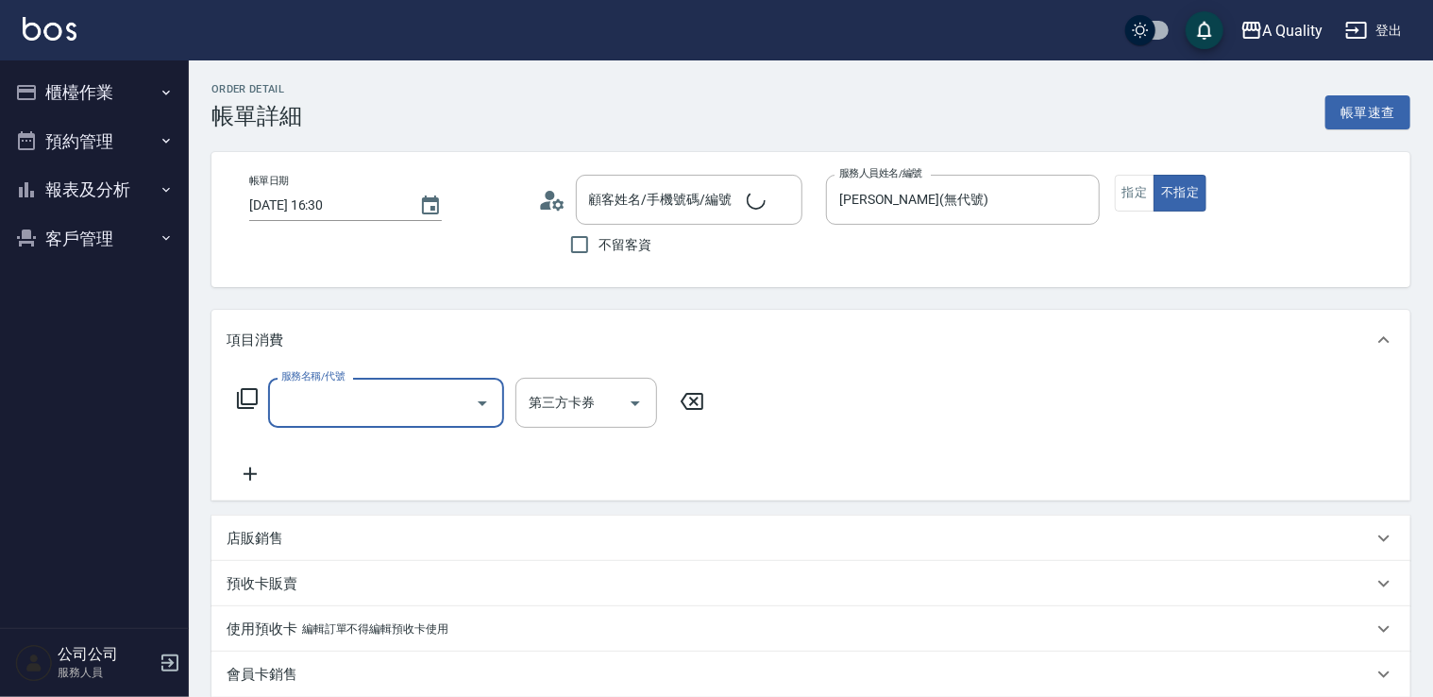
type input "[PERSON_NAME]/0988866632/null"
drag, startPoint x: 383, startPoint y: 404, endPoint x: 383, endPoint y: 380, distance: 24.5
click at [383, 402] on input "服務名稱/代號" at bounding box center [372, 402] width 191 height 33
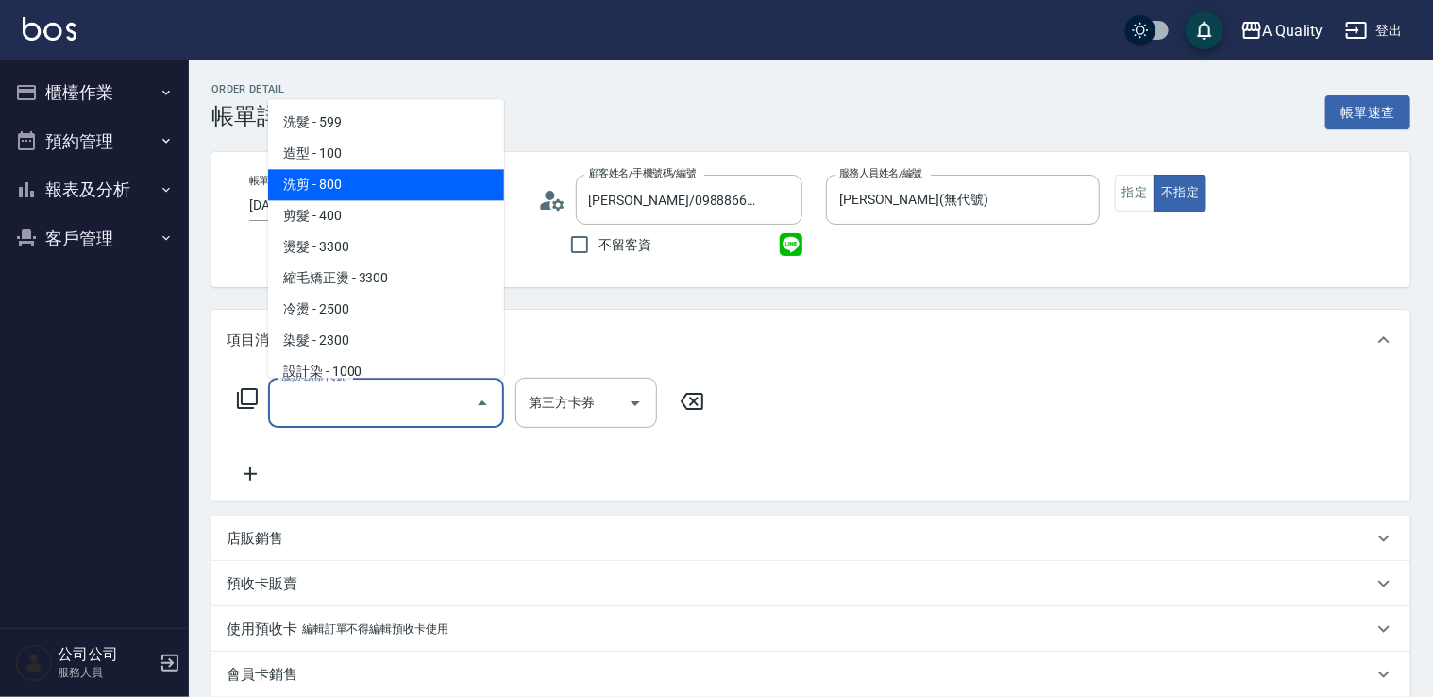
drag, startPoint x: 370, startPoint y: 195, endPoint x: 531, endPoint y: 261, distance: 173.6
click at [377, 197] on span "洗剪 - 800" at bounding box center [386, 184] width 236 height 31
type input "洗剪(103)"
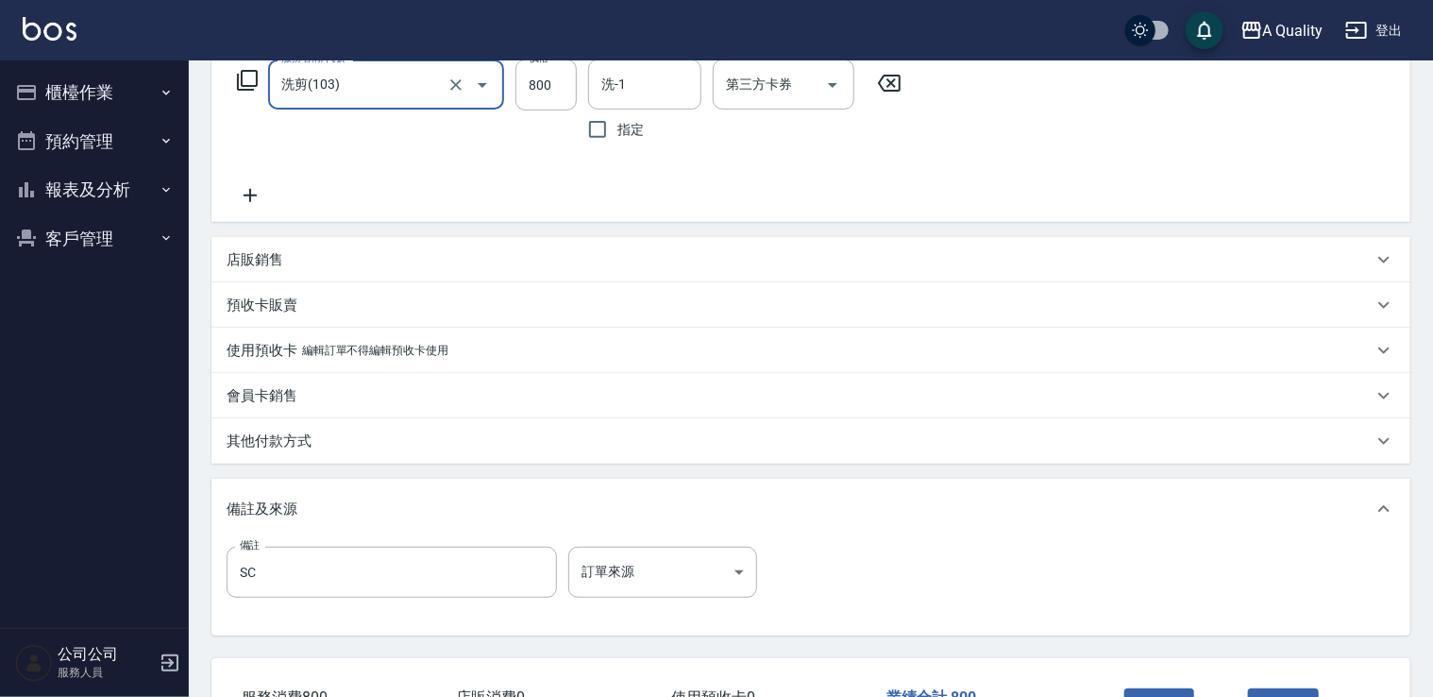
scroll to position [458, 0]
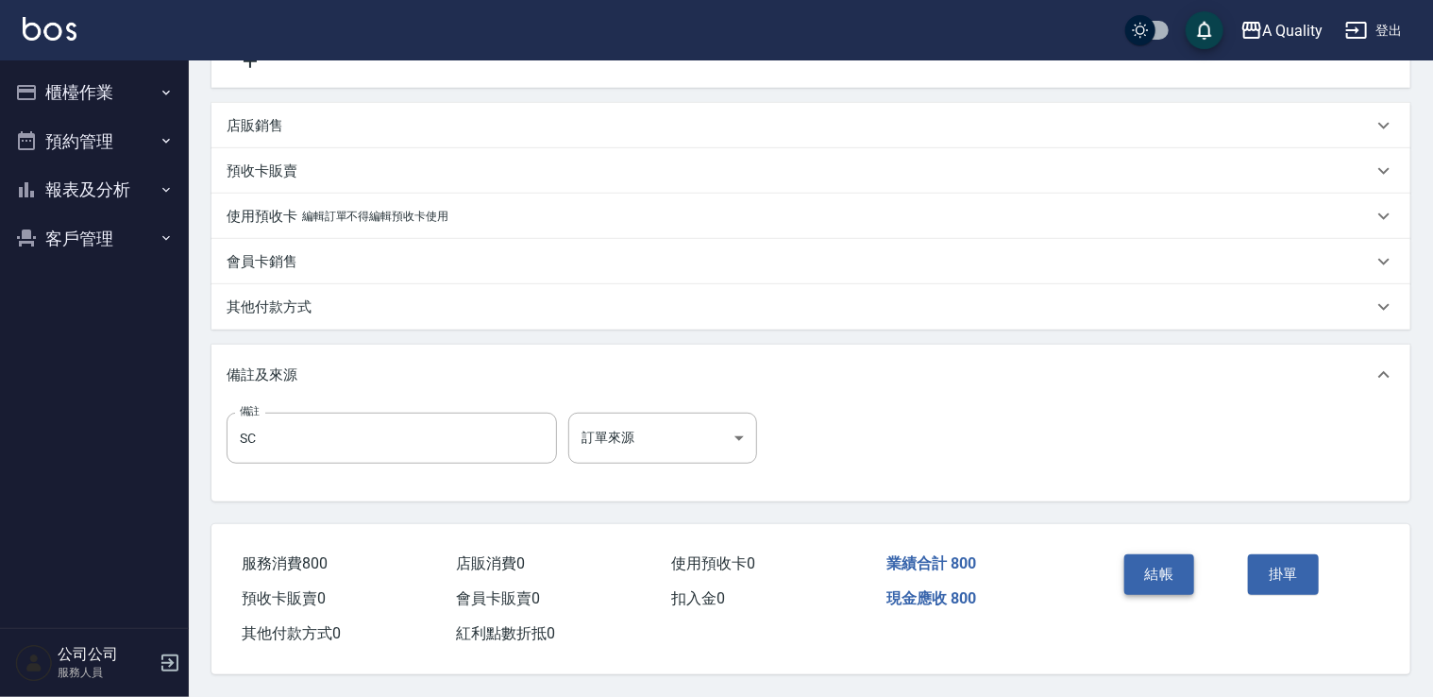
click at [1163, 572] on button "結帳" at bounding box center [1160, 574] width 71 height 40
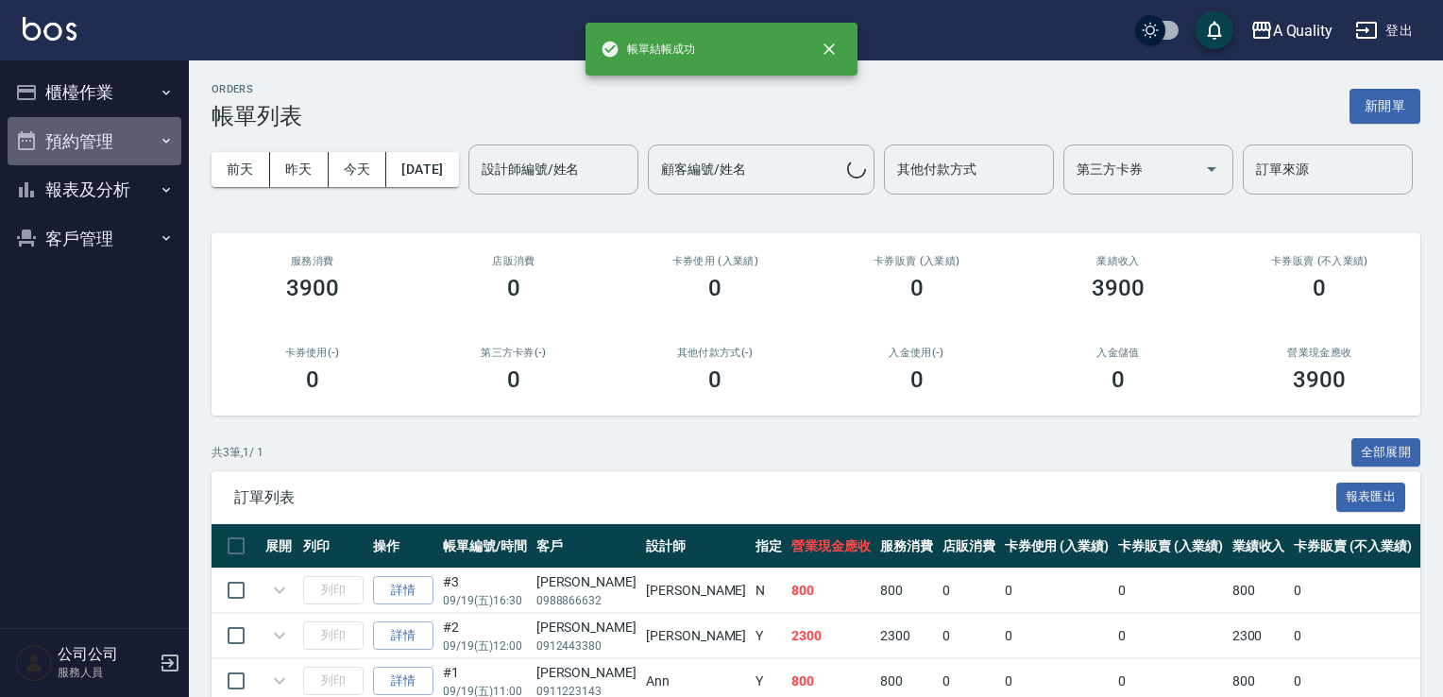
click at [68, 134] on button "預約管理" at bounding box center [95, 141] width 174 height 49
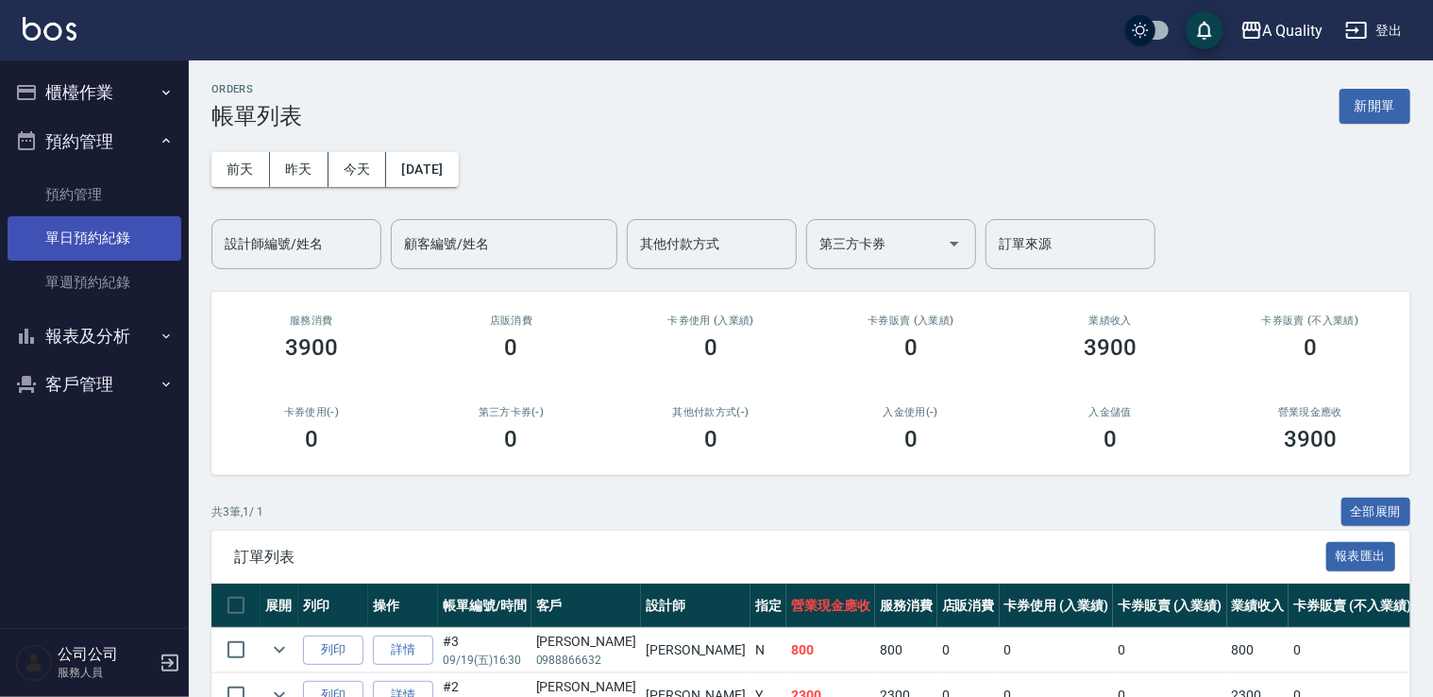
click at [121, 238] on link "單日預約紀錄" at bounding box center [95, 237] width 174 height 43
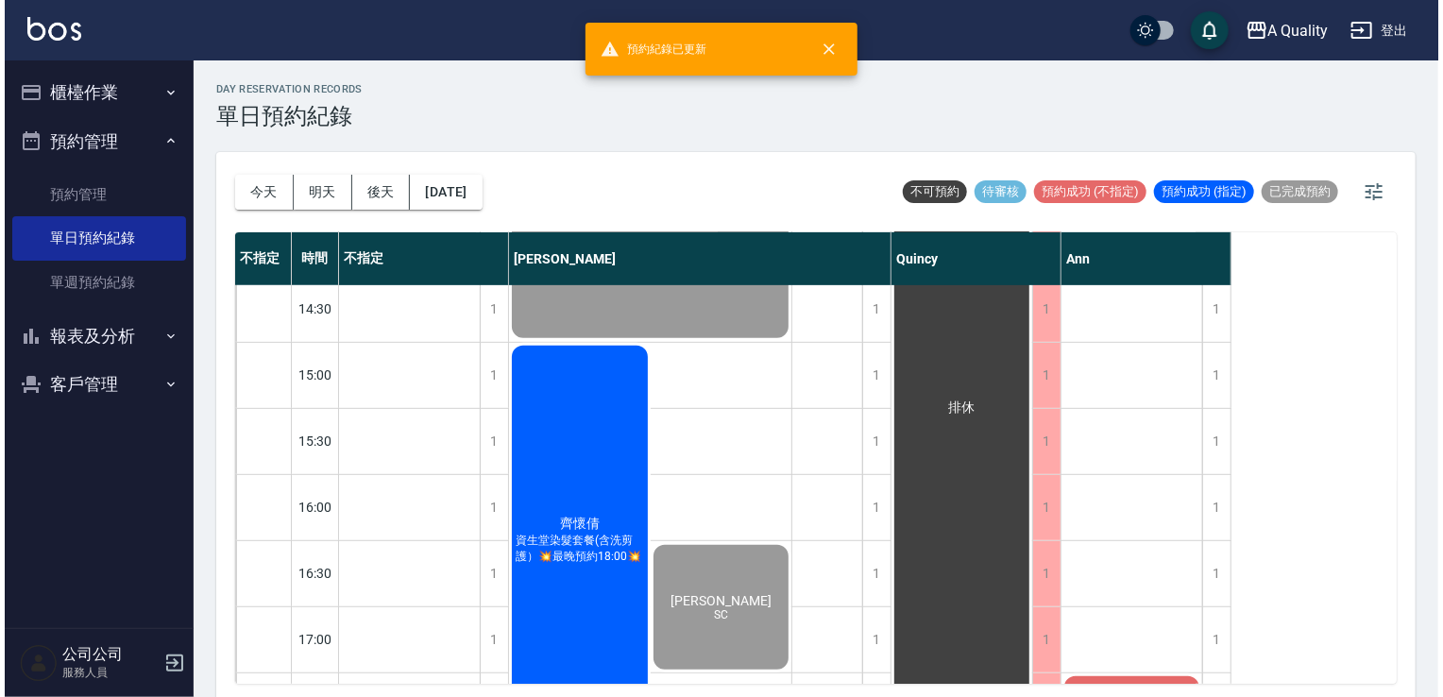
scroll to position [805, 0]
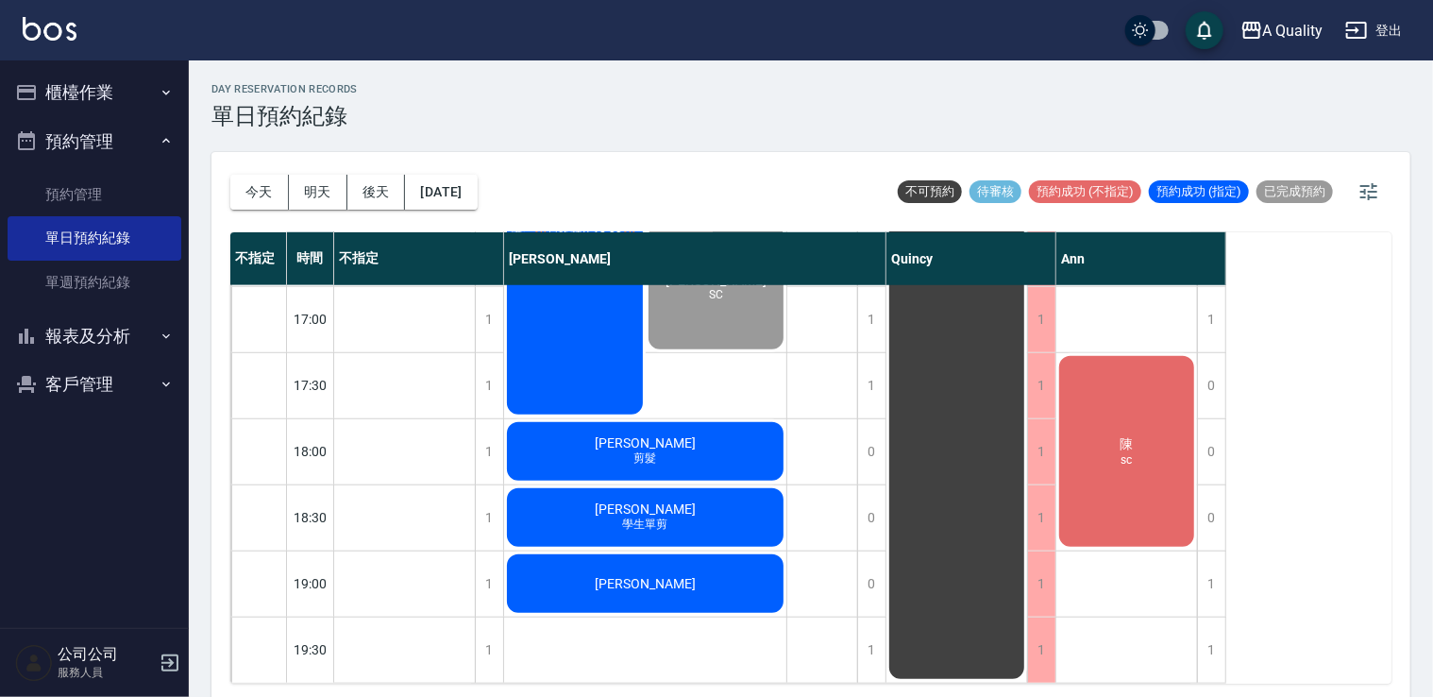
click at [1114, 451] on div "陳 sc" at bounding box center [1127, 451] width 141 height 196
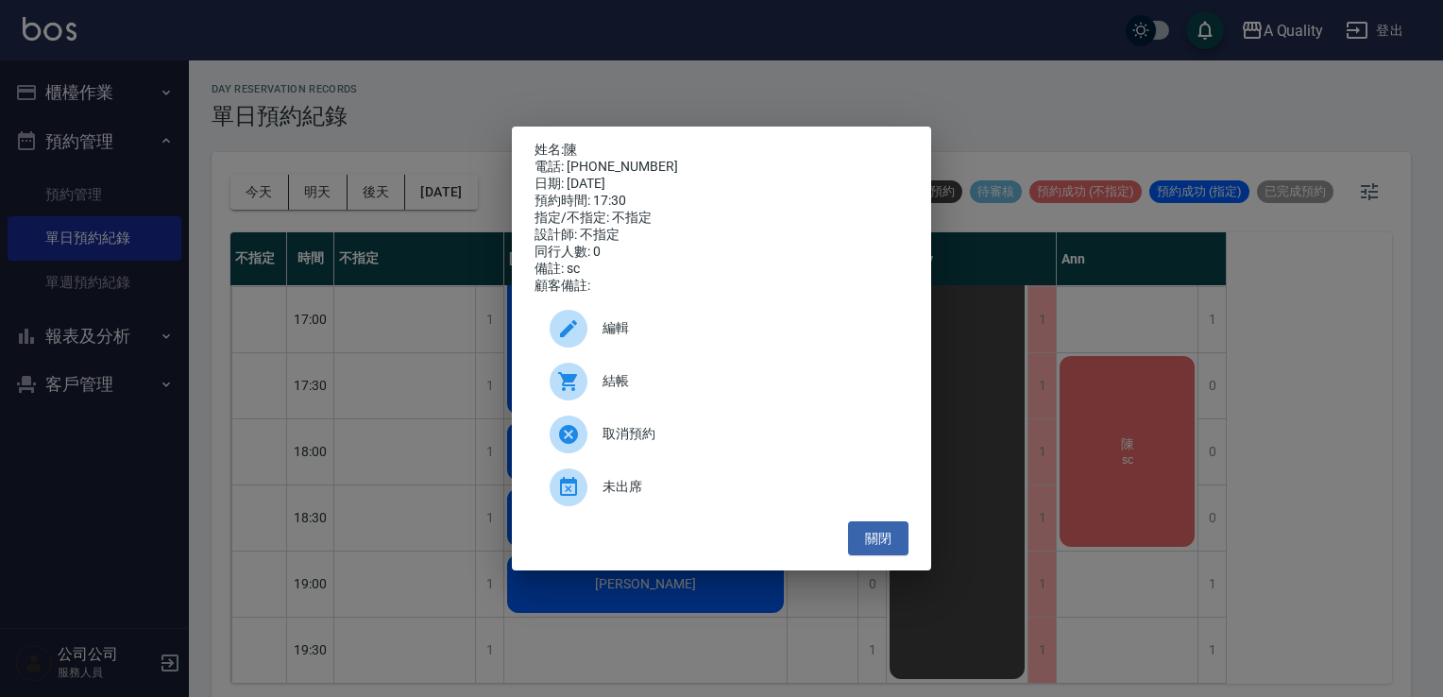
click at [580, 397] on div at bounding box center [569, 382] width 38 height 38
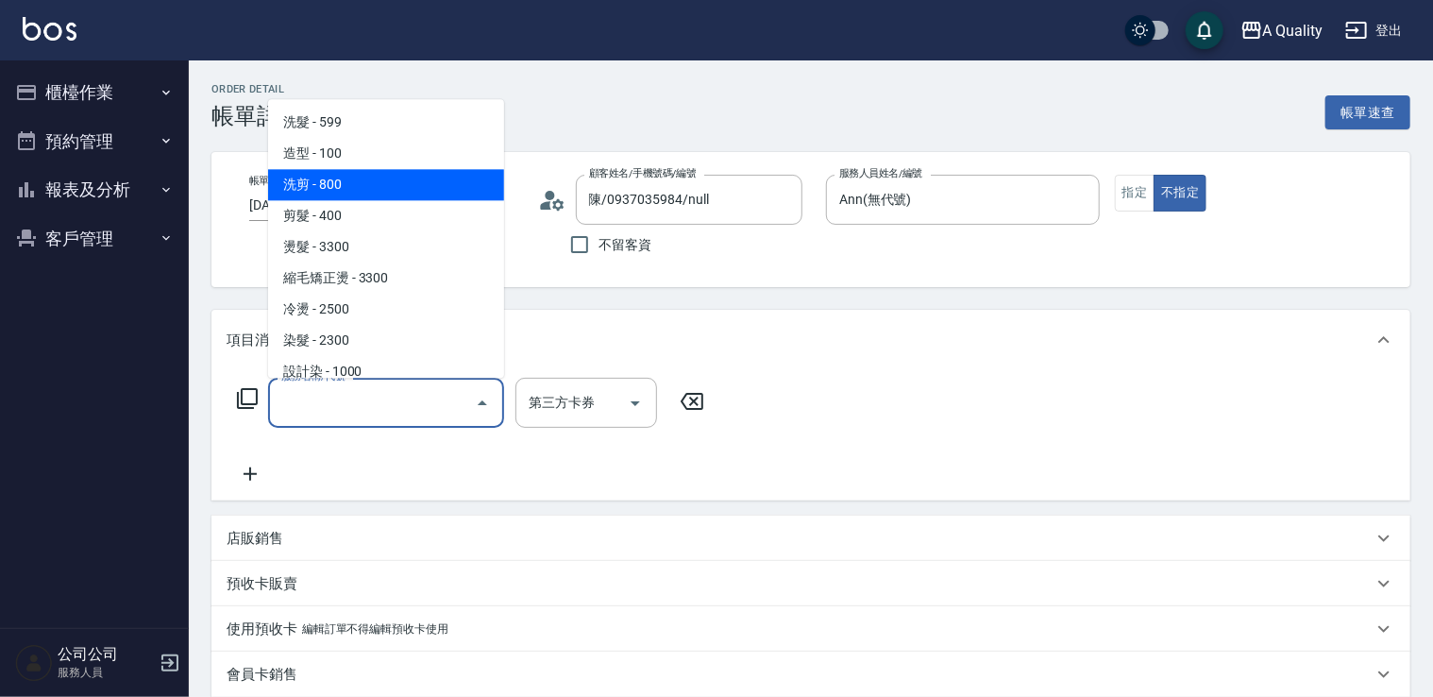
drag, startPoint x: 345, startPoint y: 195, endPoint x: 424, endPoint y: 253, distance: 98.6
click at [348, 196] on span "洗剪 - 800" at bounding box center [386, 184] width 236 height 31
type input "洗剪(103)"
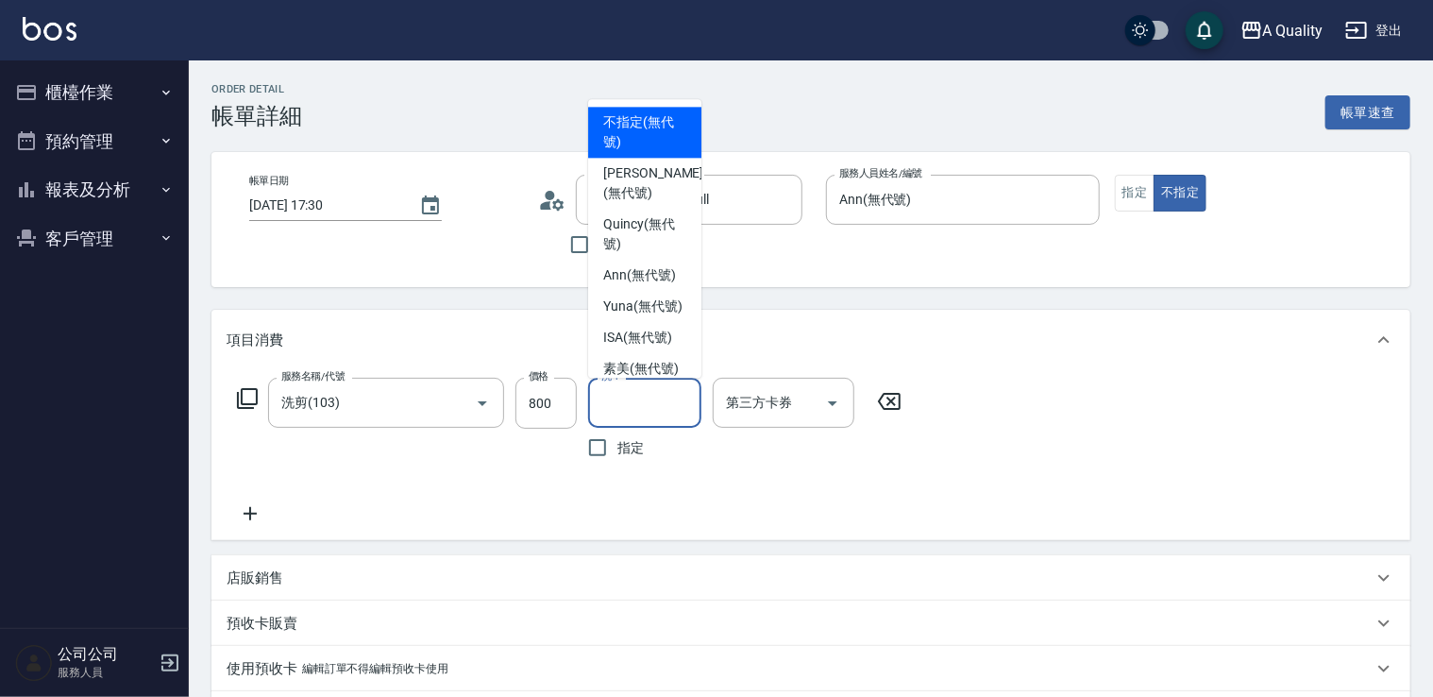
click at [639, 398] on input "洗-1" at bounding box center [645, 402] width 96 height 33
click at [1048, 396] on div "服務名稱/代號 洗剪(103) 服務名稱/代號 價格 800 價格 洗-1 洗-1 指定 第三方卡券 第三方卡券" at bounding box center [810, 455] width 1199 height 170
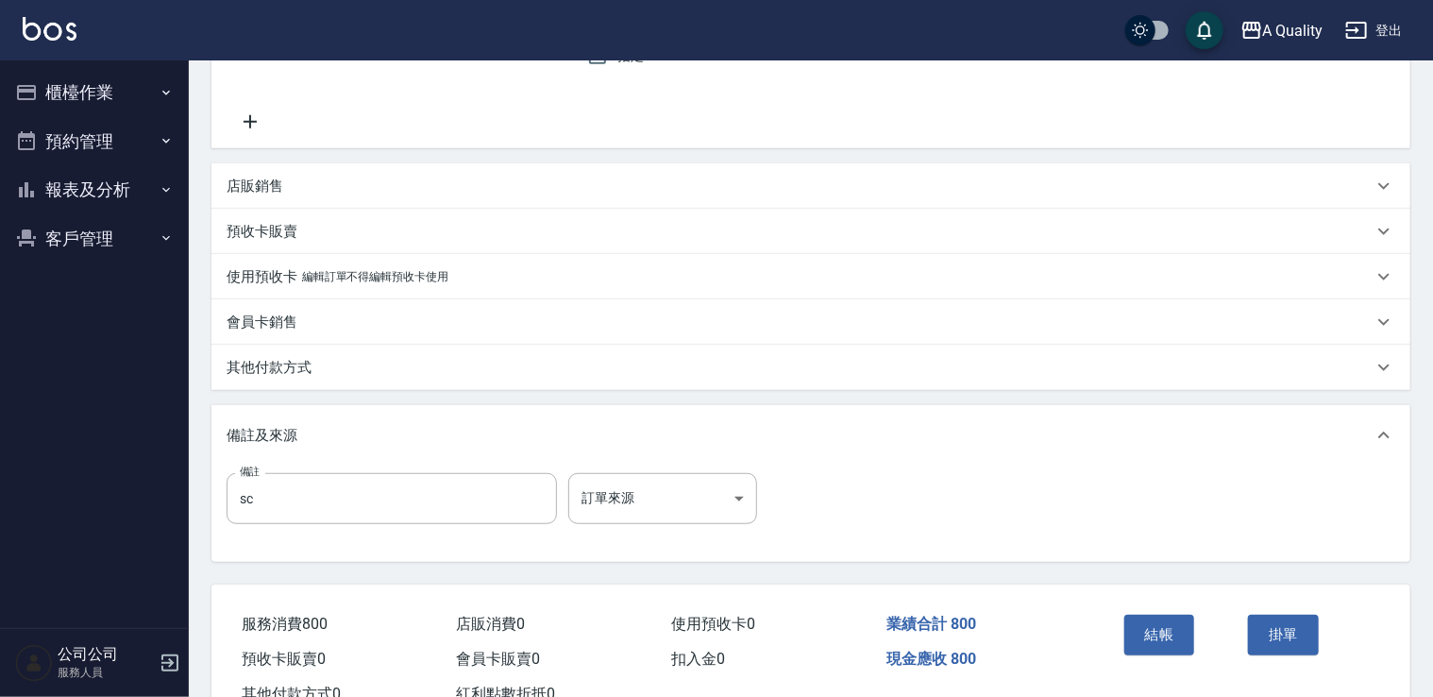
scroll to position [458, 0]
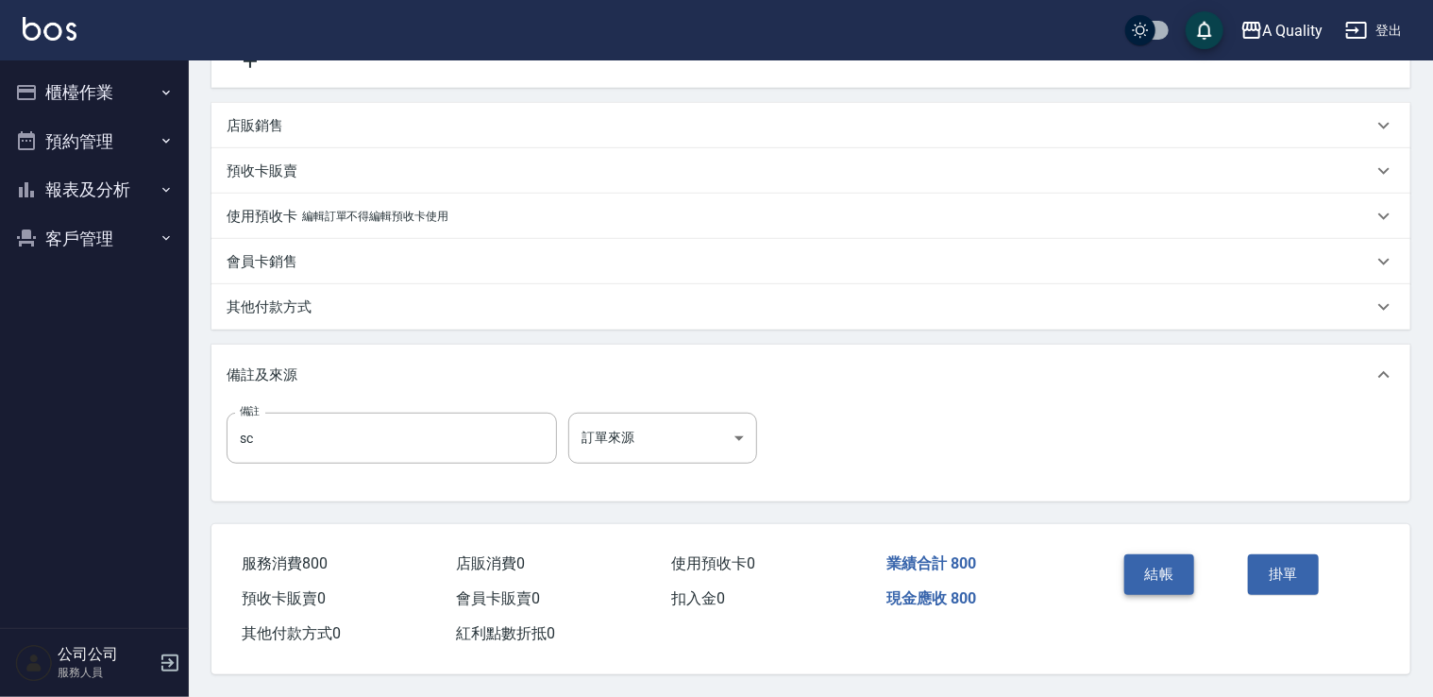
click at [1144, 568] on button "結帳" at bounding box center [1160, 574] width 71 height 40
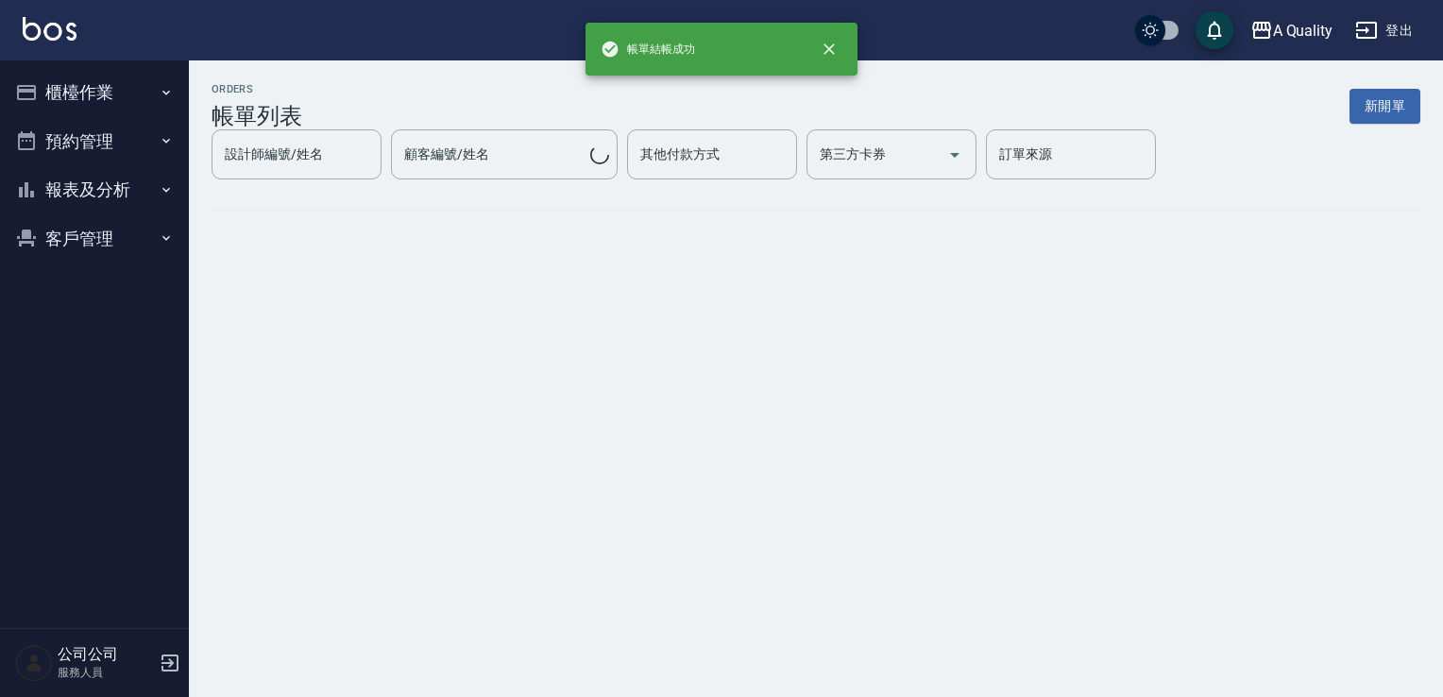
click at [89, 150] on button "預約管理" at bounding box center [95, 141] width 174 height 49
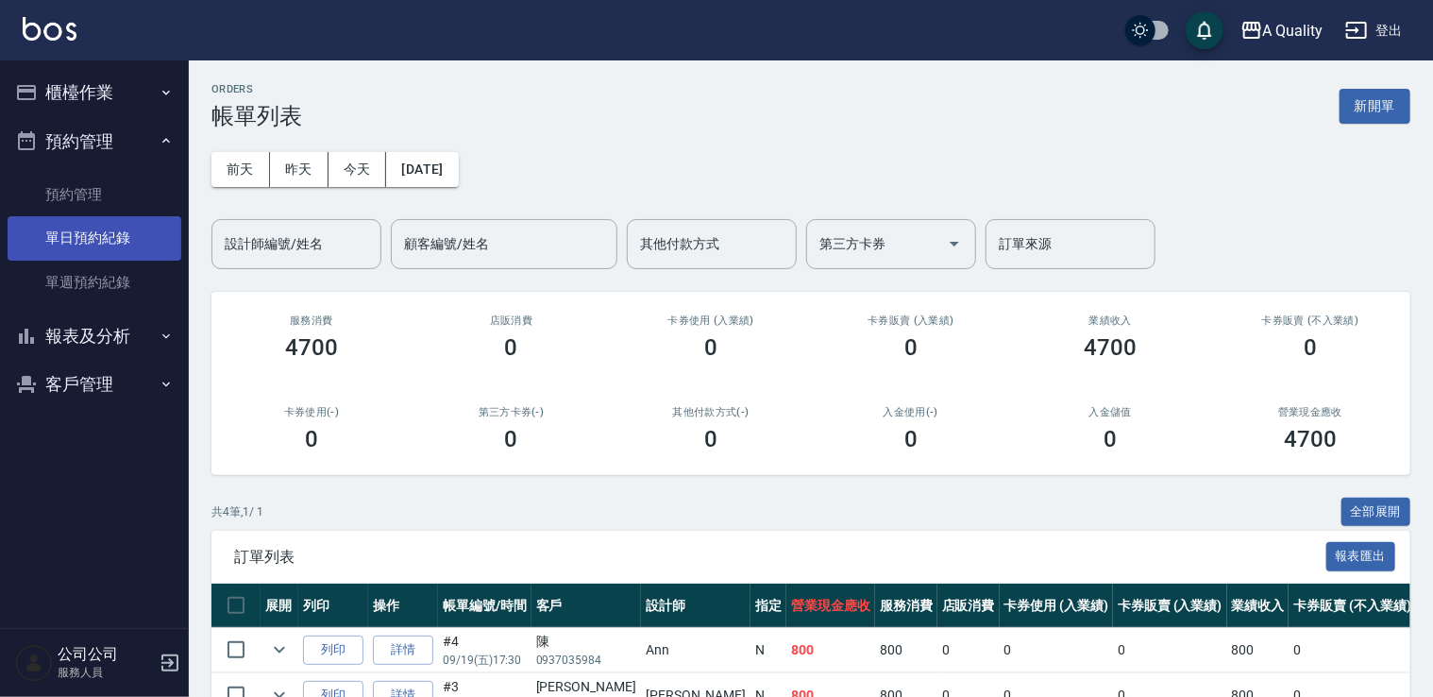
click at [97, 257] on link "單日預約紀錄" at bounding box center [95, 237] width 174 height 43
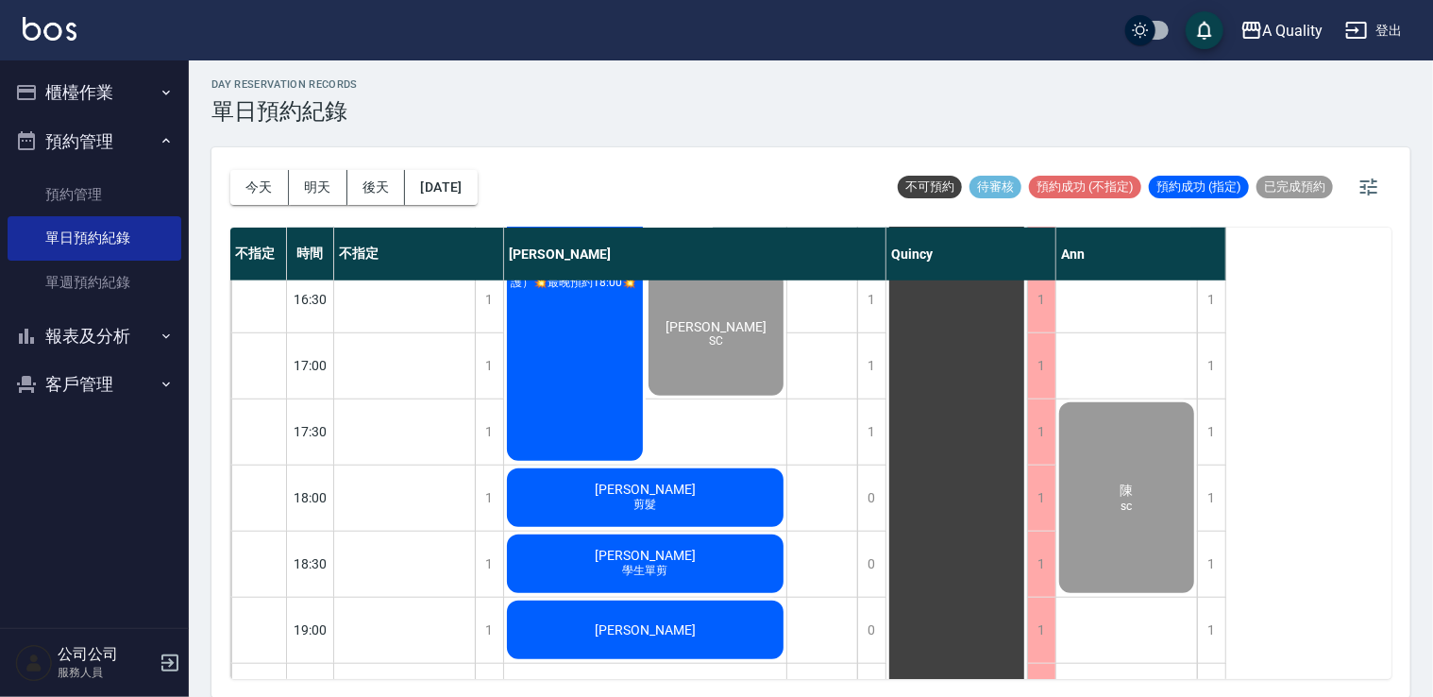
scroll to position [617, 0]
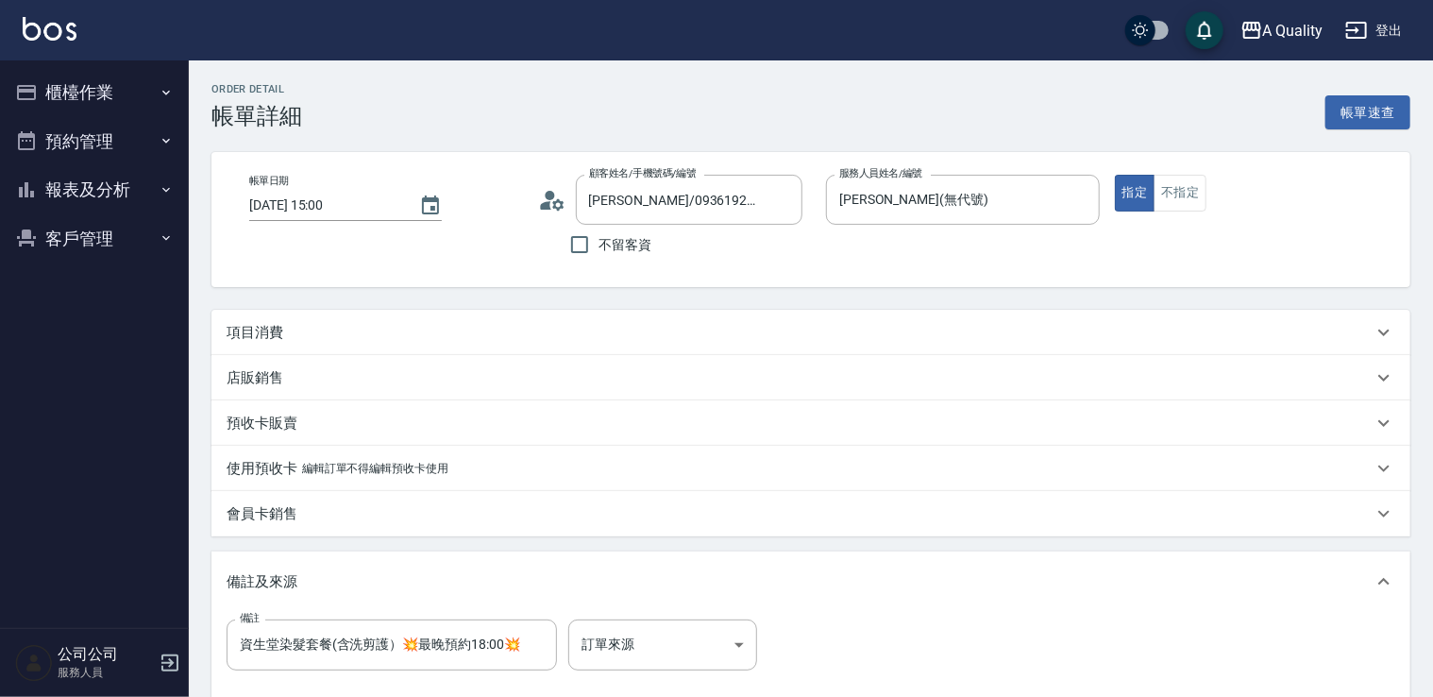
click at [306, 323] on div "項目消費" at bounding box center [800, 333] width 1146 height 20
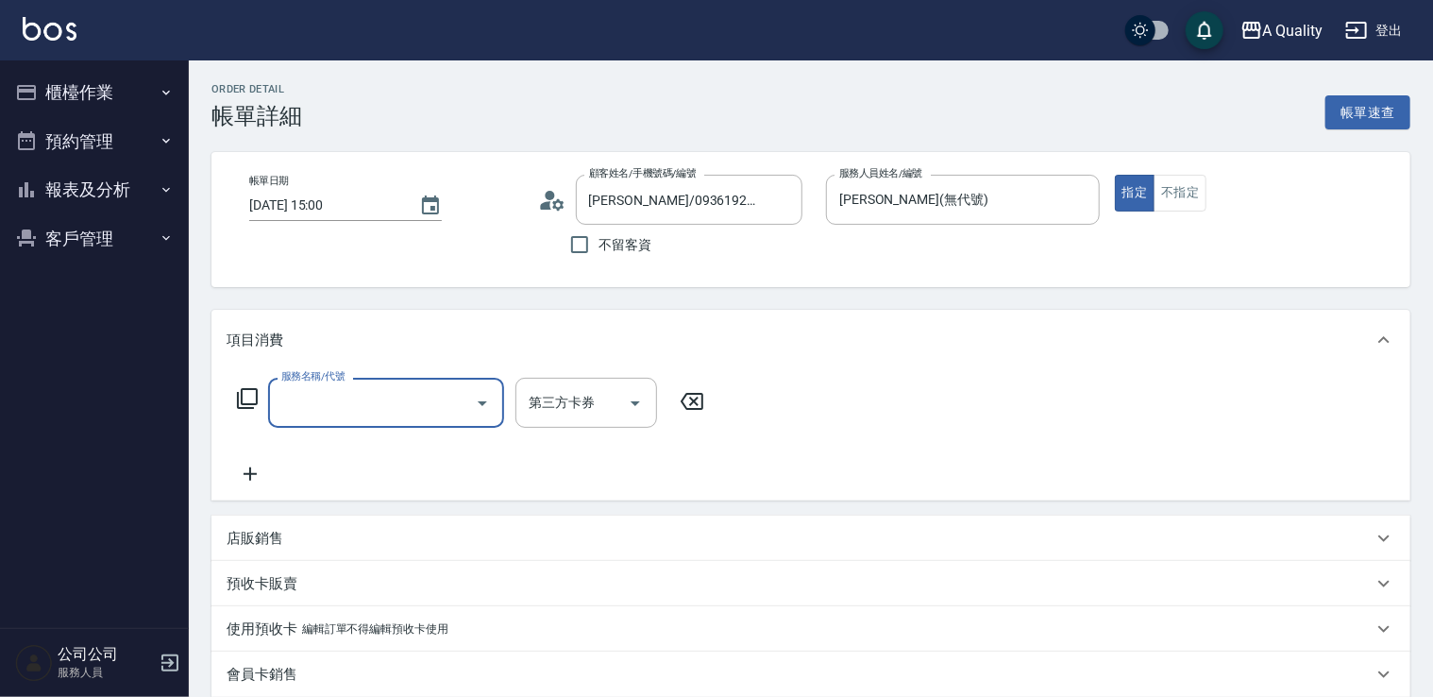
click at [370, 403] on input "服務名稱/代號" at bounding box center [372, 402] width 191 height 33
click at [427, 449] on div "服務名稱/代號 服務名稱/代號 第三方卡券 第三方卡券" at bounding box center [471, 432] width 489 height 108
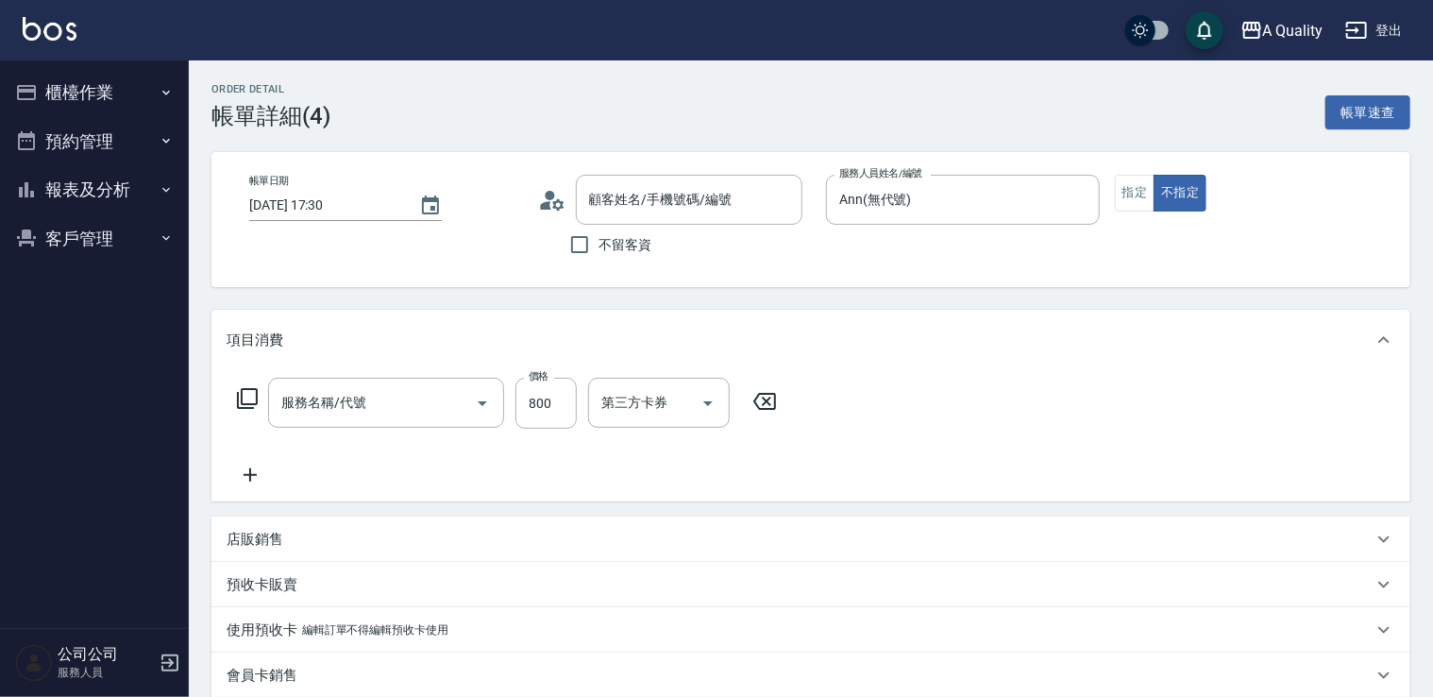
type input "[DATE] 17:30"
type input "Ann(無代號)"
type input "sc"
type input "洗剪(103)"
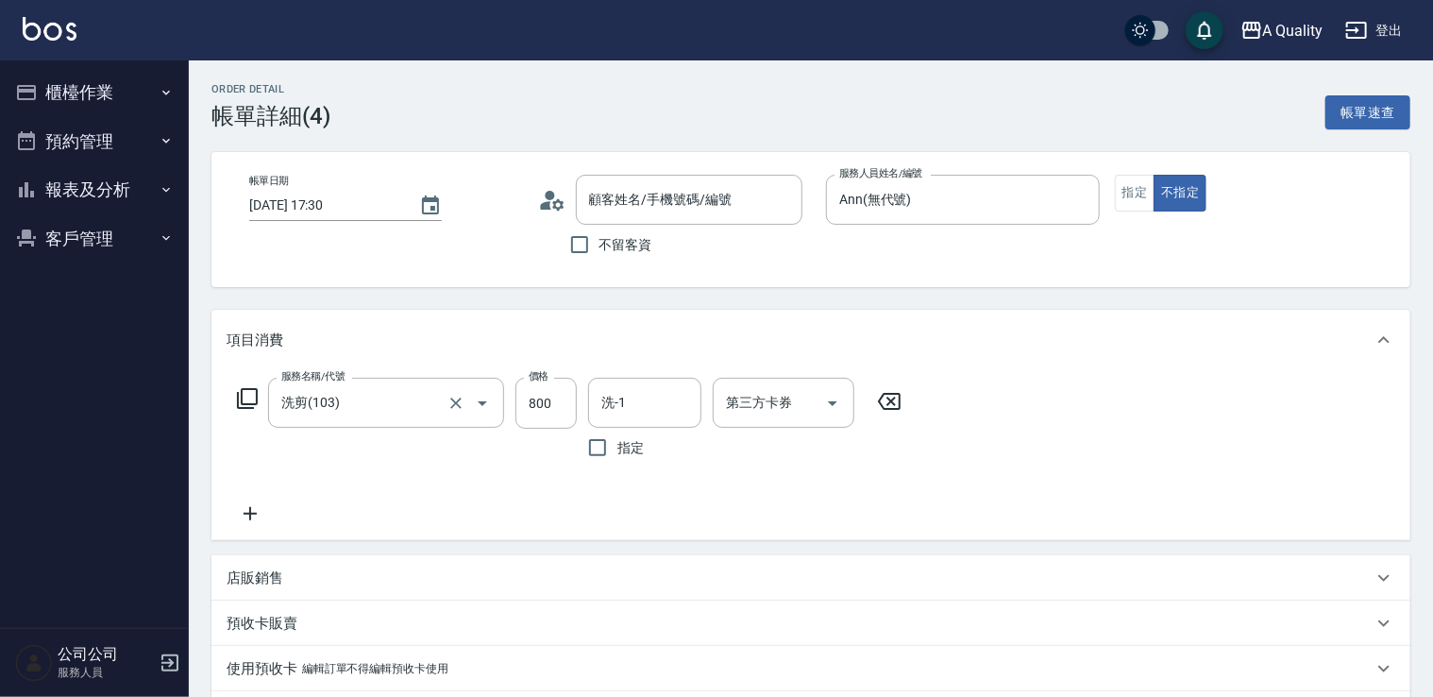
type input "陳/0937035984/null"
click at [76, 74] on button "櫃檯作業" at bounding box center [95, 92] width 174 height 49
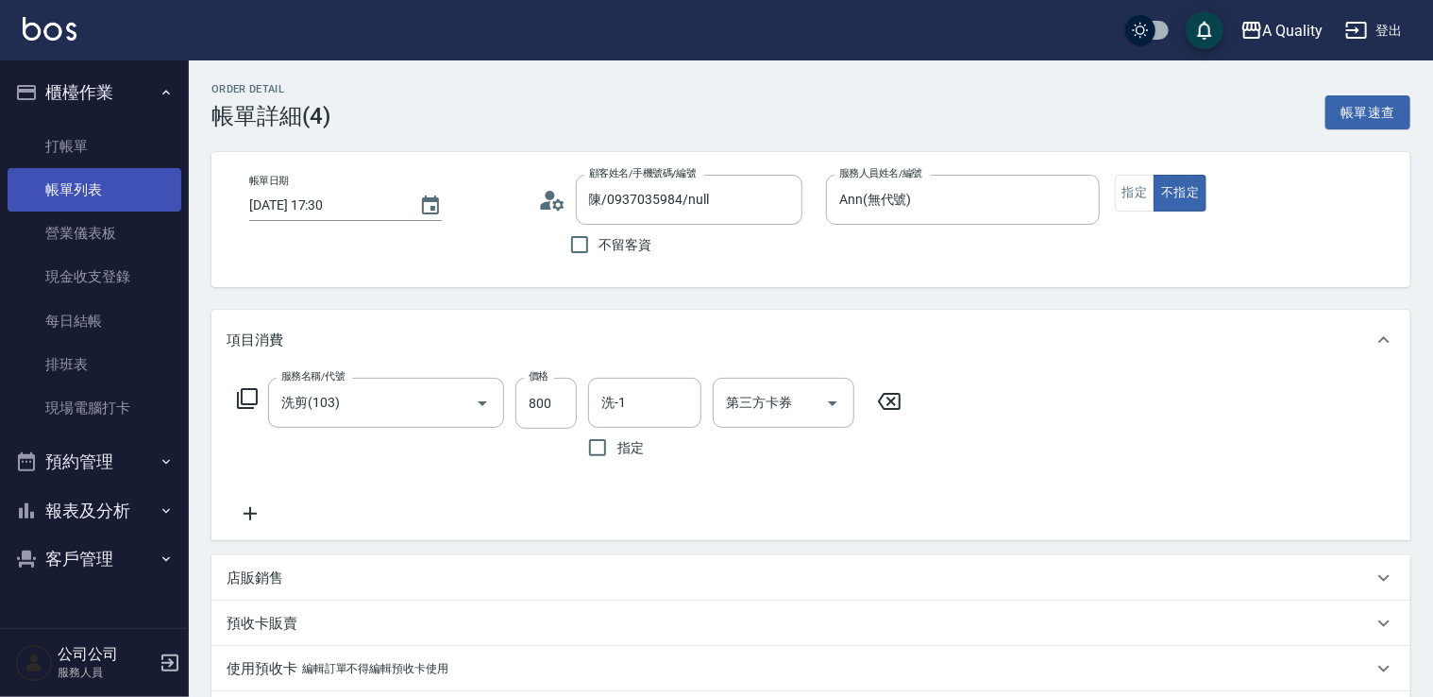
click at [93, 173] on link "帳單列表" at bounding box center [95, 189] width 174 height 43
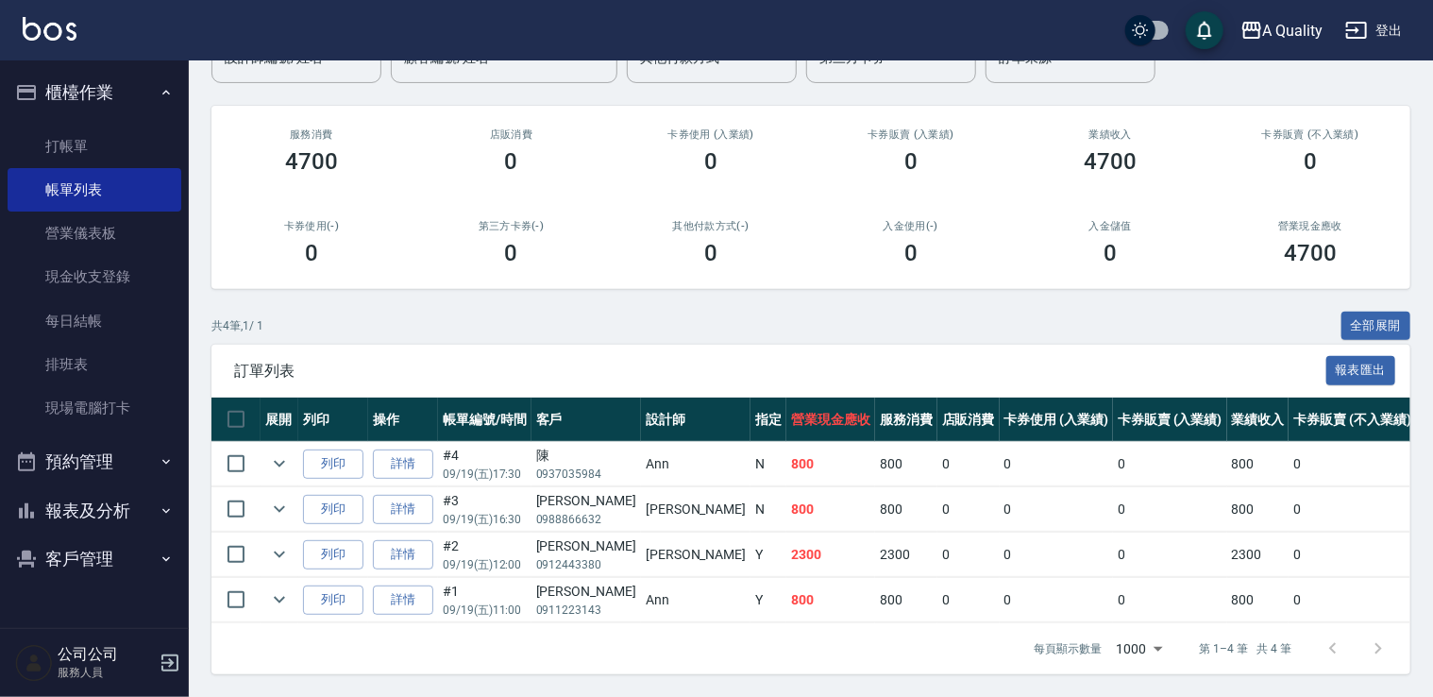
scroll to position [198, 0]
click at [404, 449] on link "詳情" at bounding box center [403, 463] width 60 height 29
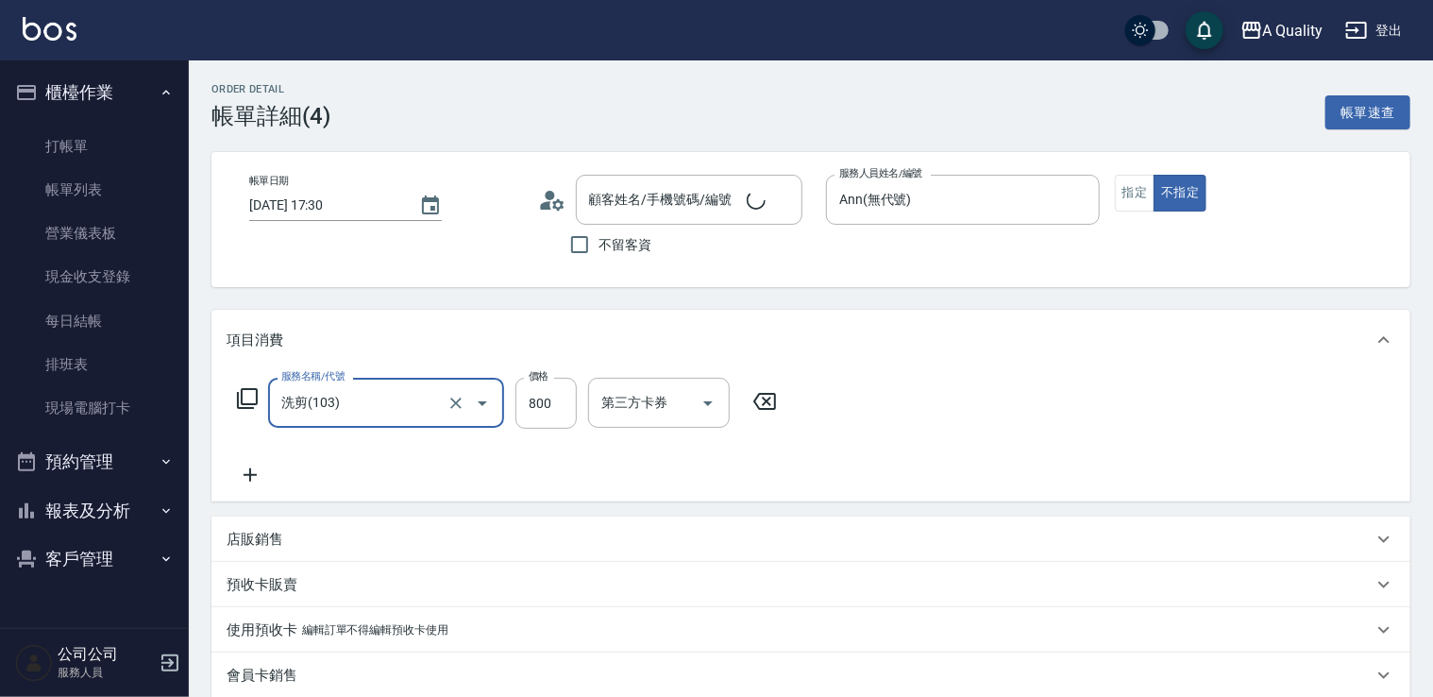
type input "陳/0937035984/null"
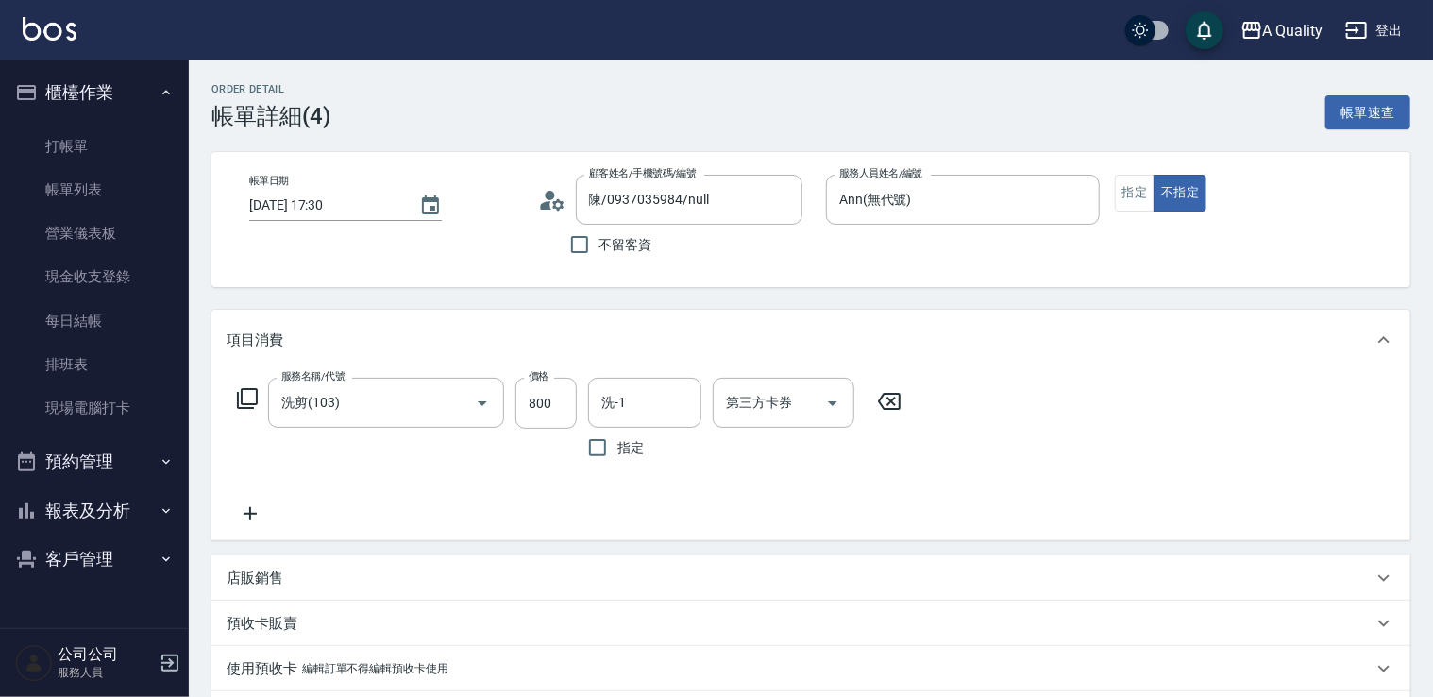
click at [538, 205] on icon at bounding box center [552, 200] width 28 height 28
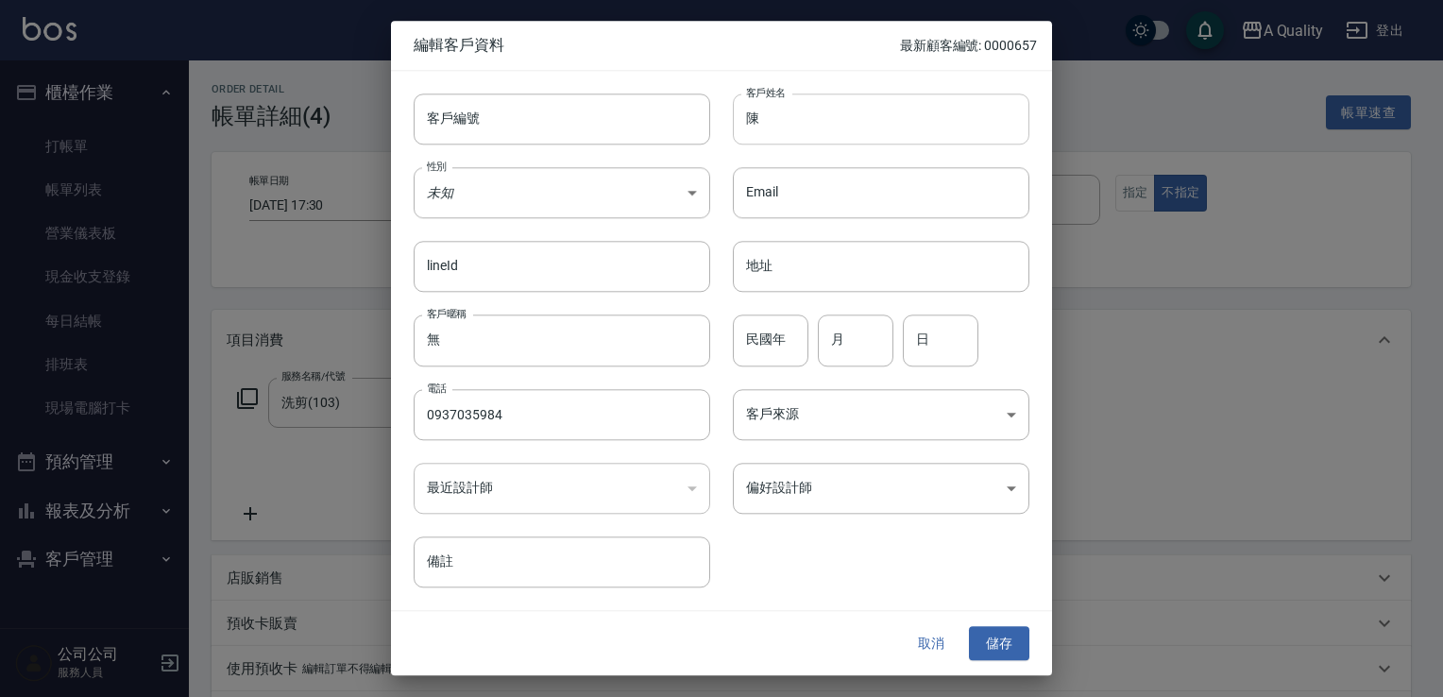
click at [801, 142] on input "陳" at bounding box center [881, 118] width 296 height 51
type input "[PERSON_NAME]"
drag, startPoint x: 1005, startPoint y: 632, endPoint x: 991, endPoint y: 626, distance: 14.4
click at [1001, 630] on button "儲存" at bounding box center [999, 643] width 60 height 35
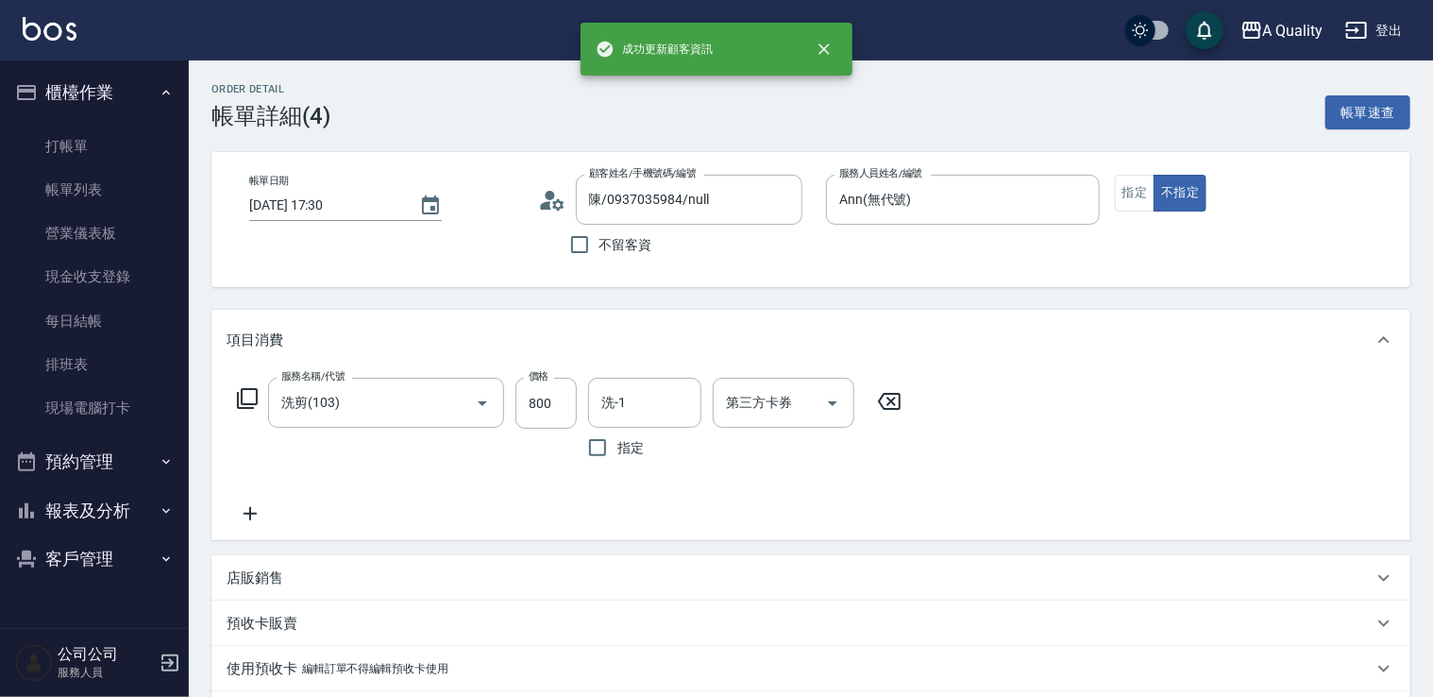
type input "[PERSON_NAME]/0937035984/"
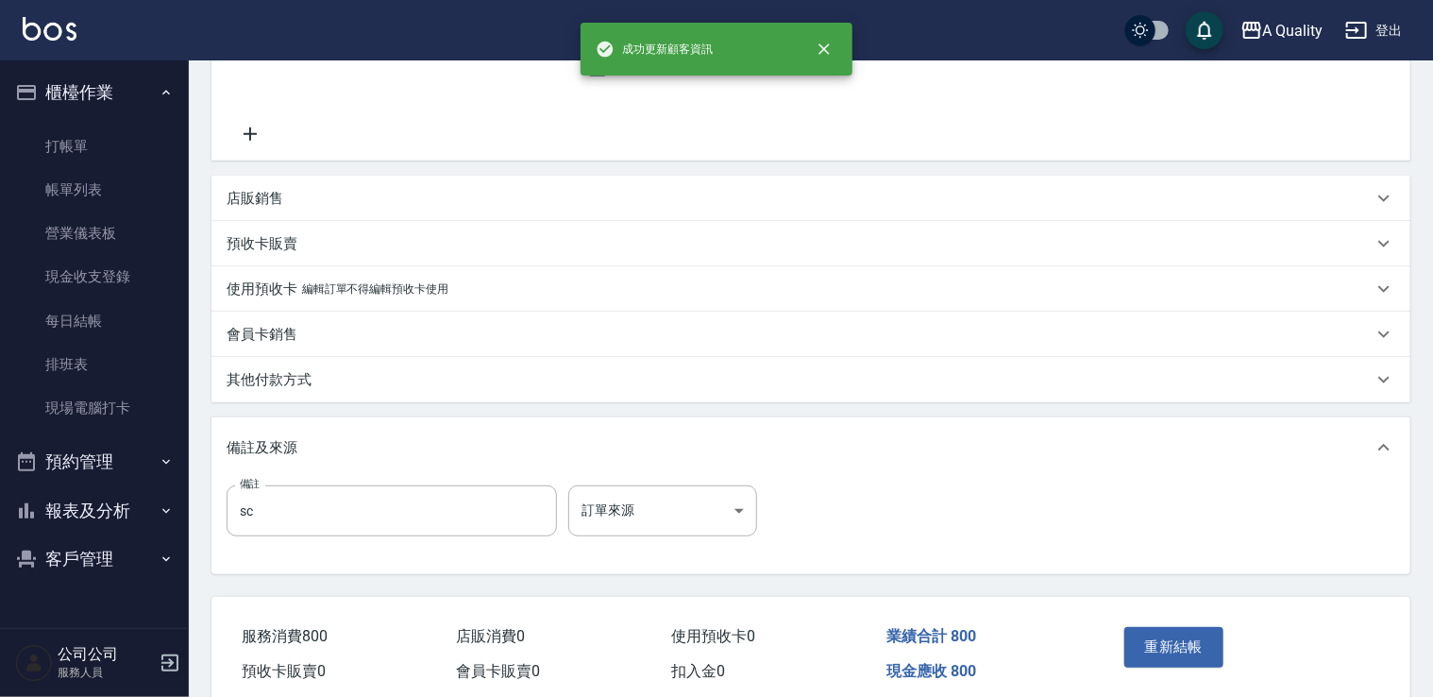
scroll to position [458, 0]
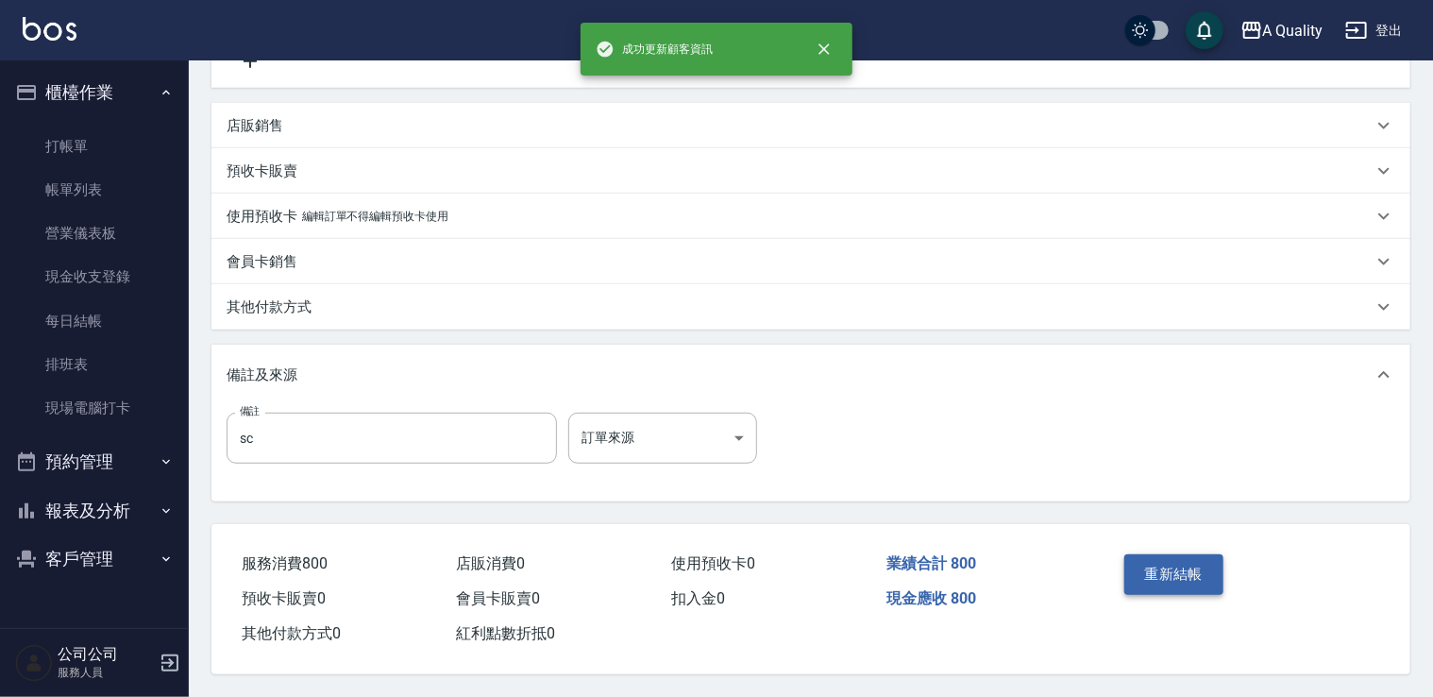
click at [1174, 576] on button "重新結帳" at bounding box center [1175, 574] width 100 height 40
